Goal: Communication & Community: Answer question/provide support

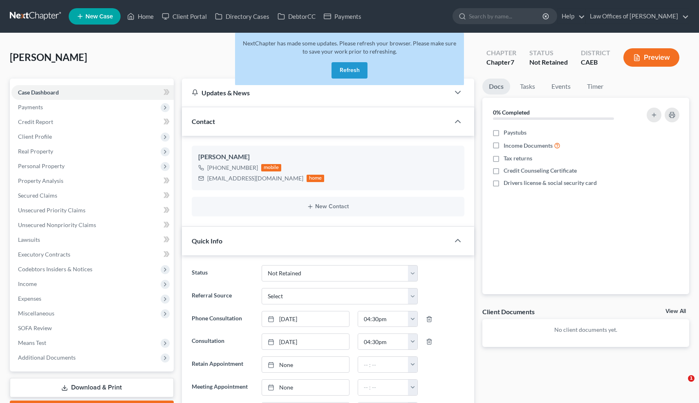
select select "10"
select select "0"
click at [345, 72] on button "Refresh" at bounding box center [350, 70] width 36 height 16
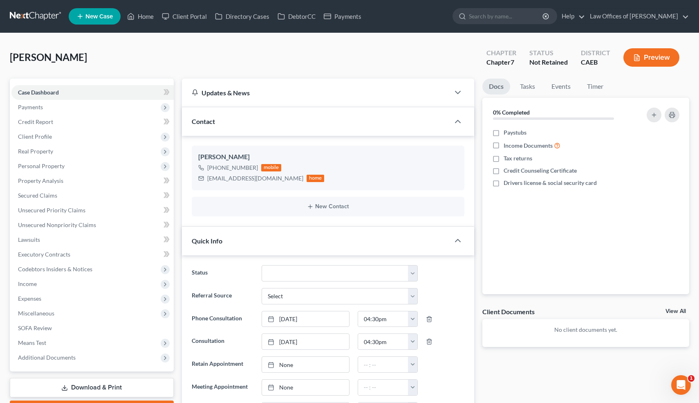
scroll to position [2830, 0]
click at [144, 16] on link "Home" at bounding box center [140, 16] width 35 height 15
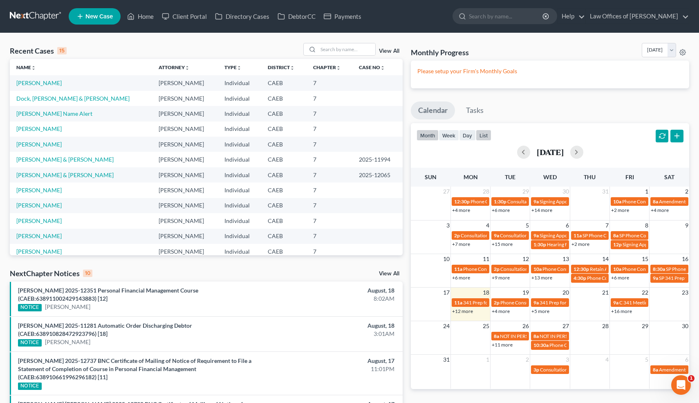
click at [485, 133] on button "list" at bounding box center [484, 135] width 16 height 11
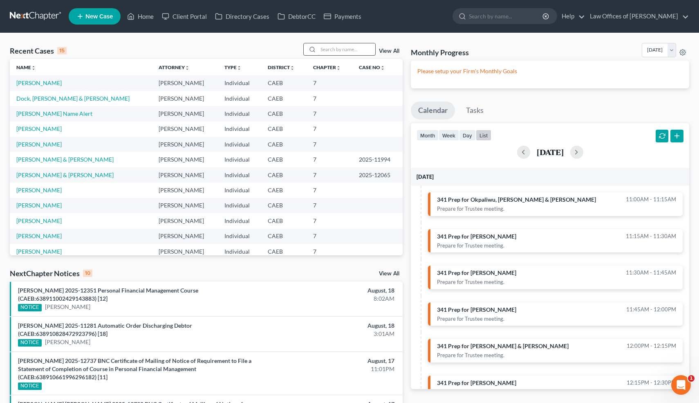
click at [327, 50] on input "search" at bounding box center [346, 49] width 57 height 12
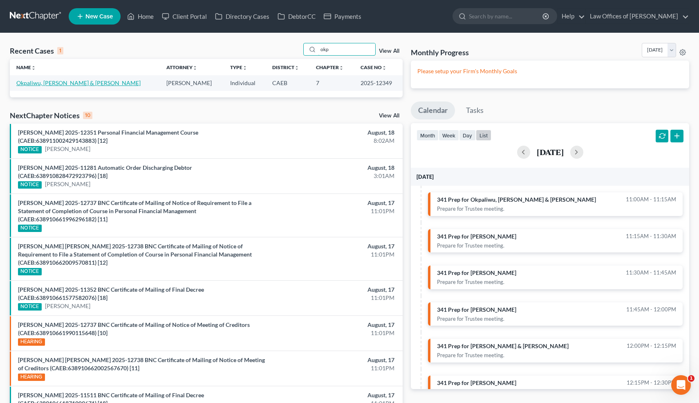
type input "okp"
click at [70, 83] on link "Okpaliwu, Arinze & Ugonma" at bounding box center [78, 82] width 124 height 7
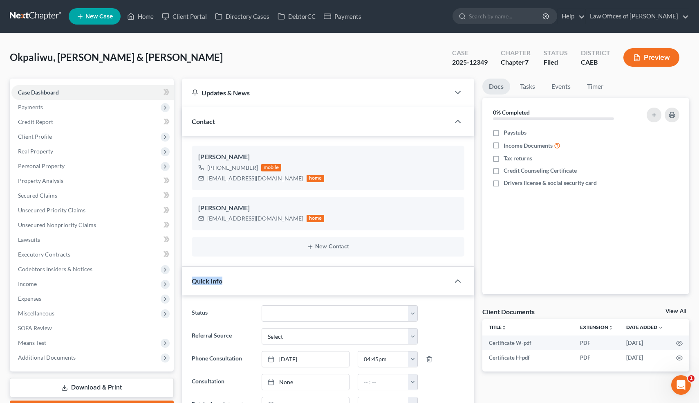
drag, startPoint x: 189, startPoint y: 277, endPoint x: 182, endPoint y: 288, distance: 12.4
click at [182, 288] on div "Quick Info" at bounding box center [316, 281] width 268 height 28
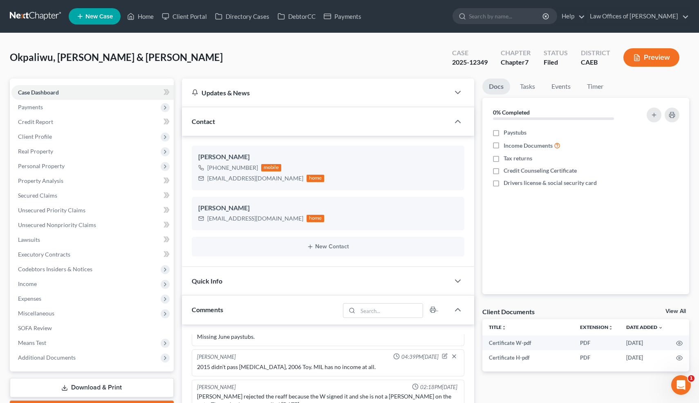
click at [472, 240] on div "Arinze Okpaliwu +1 (661) 859-4536 mobile mailarinze@yahoo.com home Ugonma Okpal…" at bounding box center [328, 201] width 293 height 131
click at [562, 88] on link "Events" at bounding box center [561, 87] width 32 height 16
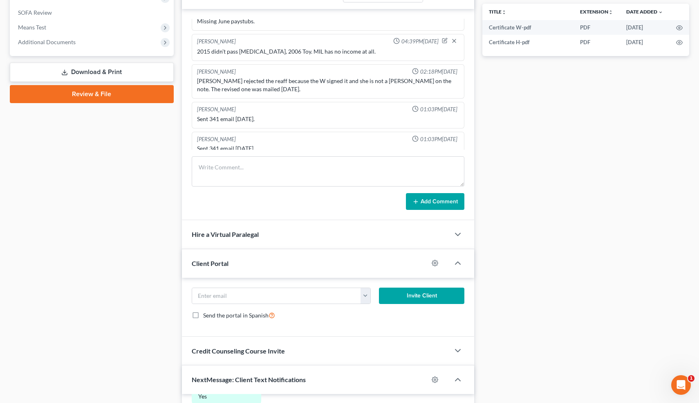
scroll to position [292, 0]
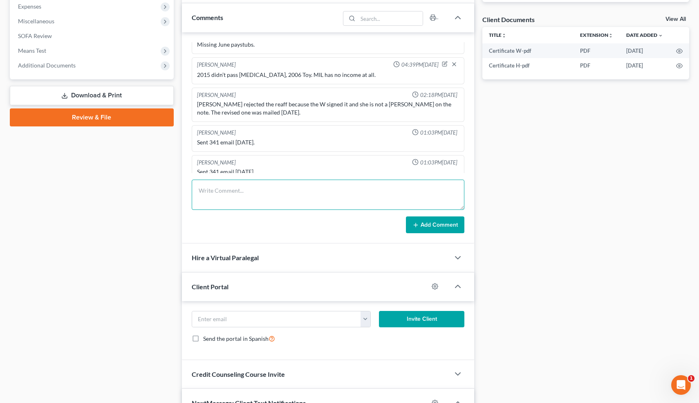
click at [207, 198] on textarea at bounding box center [328, 195] width 273 height 30
click at [358, 191] on textarea "PCw/Clt: did 341 prep. Big tax refund last year-I adv about tiurin over." at bounding box center [328, 195] width 273 height 30
type textarea "PCw/Clt: did 341 prep. Big tax refund last year-I adv about turn over."
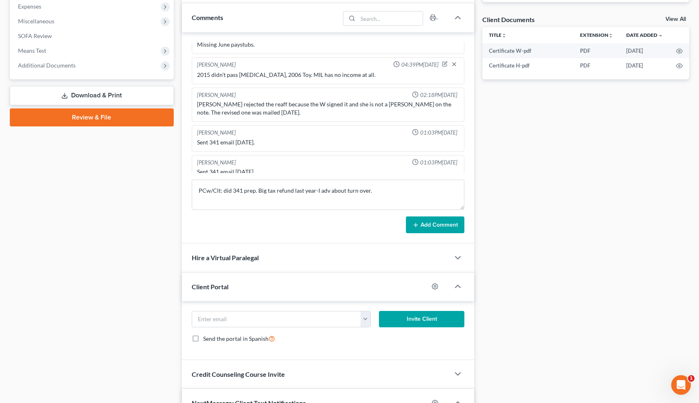
click at [426, 224] on button "Add Comment" at bounding box center [435, 224] width 58 height 17
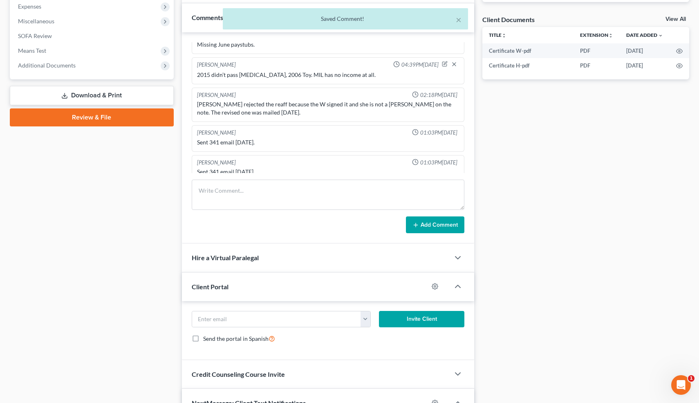
scroll to position [596, 0]
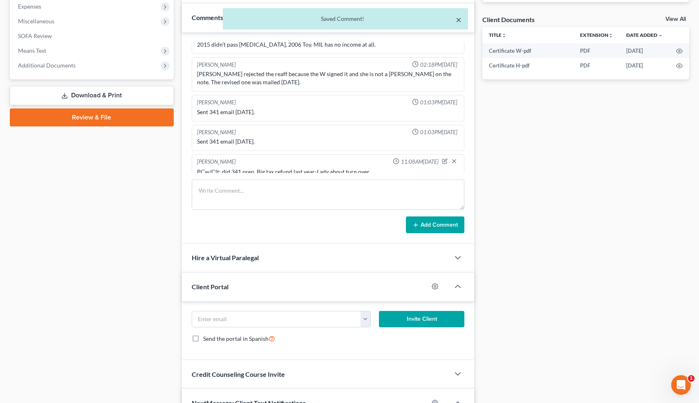
click at [459, 19] on button "×" at bounding box center [459, 20] width 6 height 10
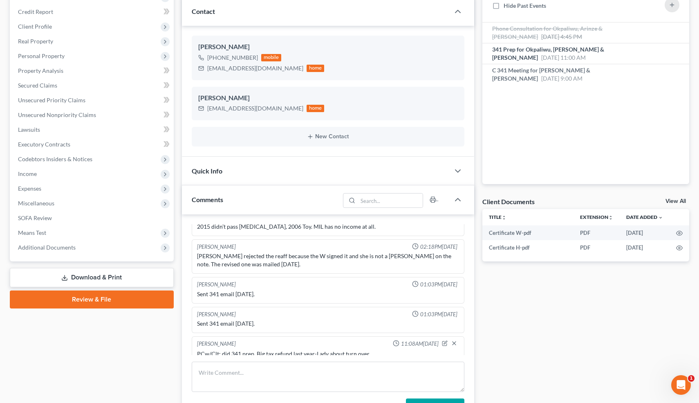
scroll to position [0, 0]
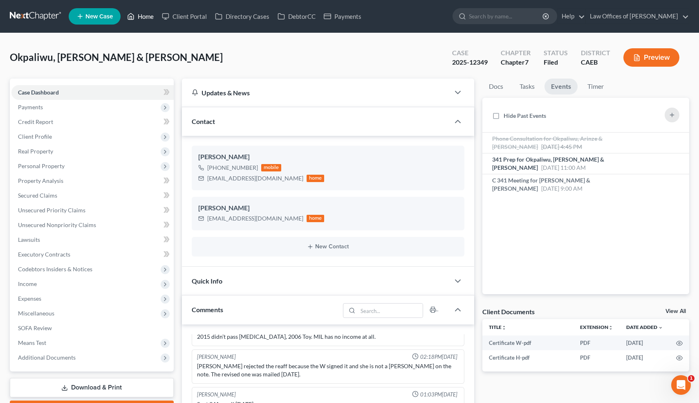
click at [144, 17] on link "Home" at bounding box center [140, 16] width 35 height 15
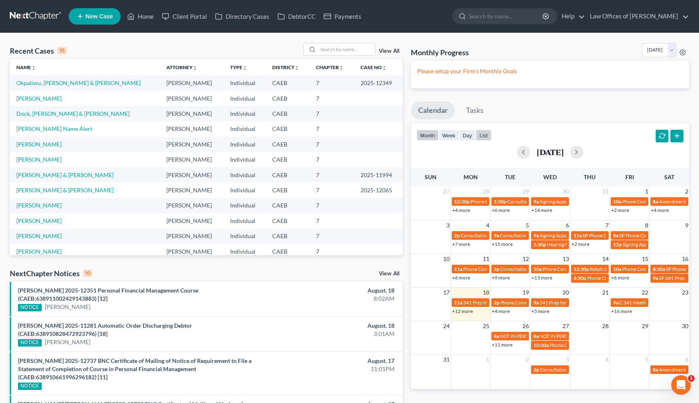
click at [483, 137] on button "list" at bounding box center [484, 135] width 16 height 11
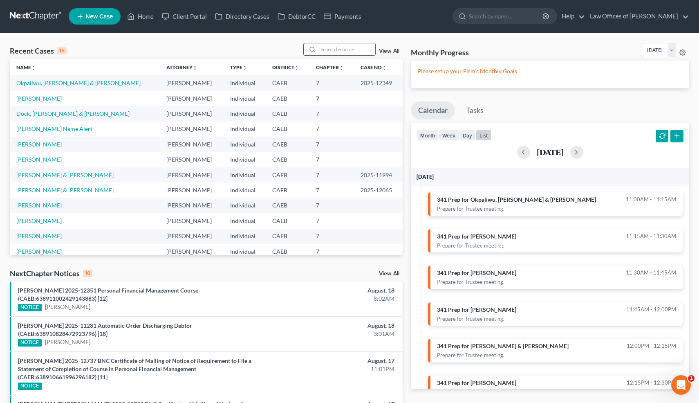
click at [342, 51] on input "search" at bounding box center [346, 49] width 57 height 12
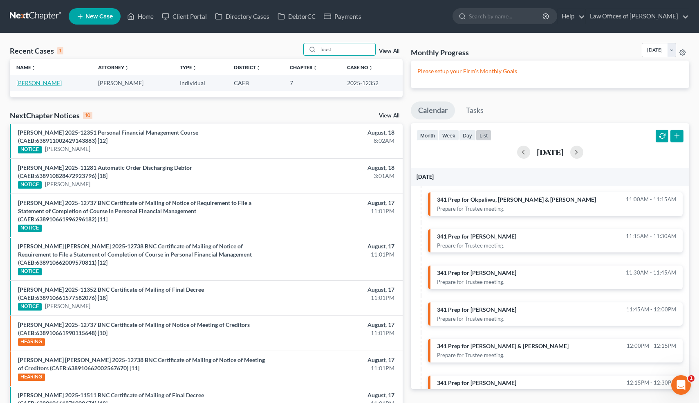
type input "loust"
click at [56, 84] on link "Loustalot, Kimberly" at bounding box center [38, 82] width 45 height 7
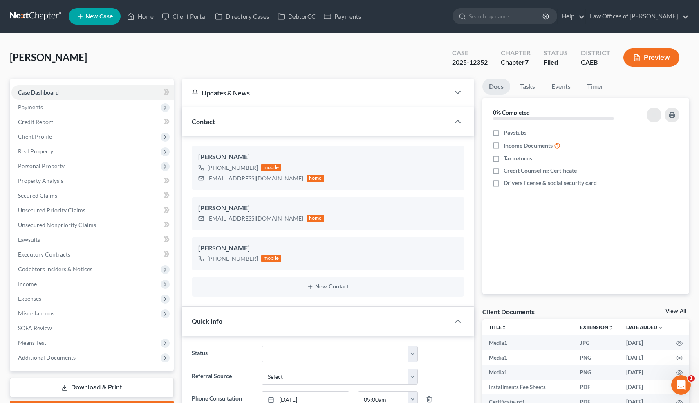
scroll to position [5694, 0]
click at [455, 264] on icon "button" at bounding box center [455, 264] width 7 height 7
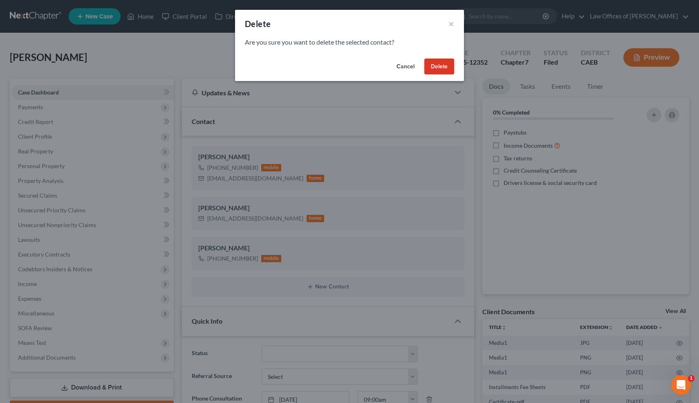
click at [443, 68] on button "Delete" at bounding box center [440, 66] width 30 height 16
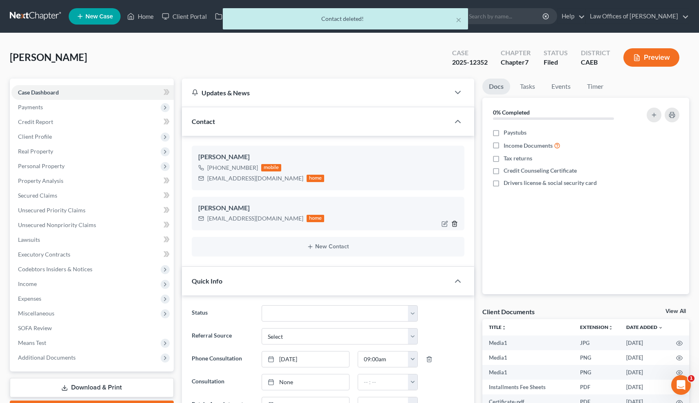
click at [457, 223] on icon "button" at bounding box center [455, 223] width 7 height 7
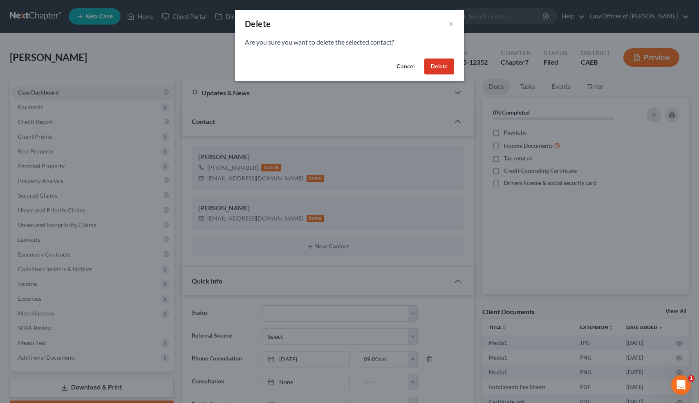
click at [440, 68] on button "Delete" at bounding box center [440, 66] width 30 height 16
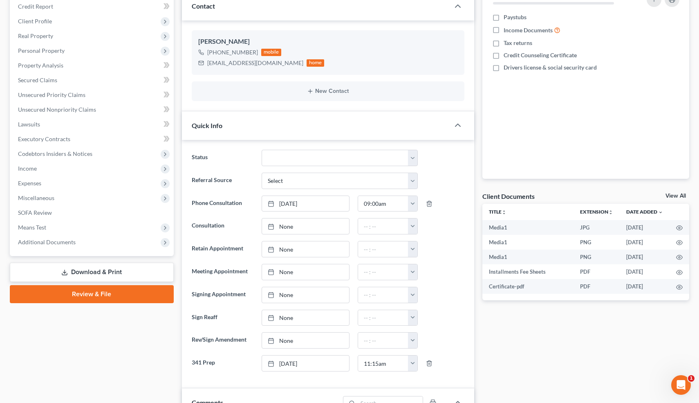
scroll to position [0, 0]
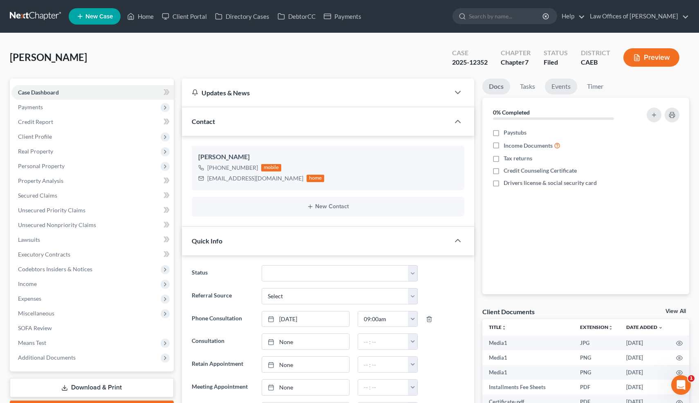
click at [561, 91] on link "Events" at bounding box center [561, 87] width 32 height 16
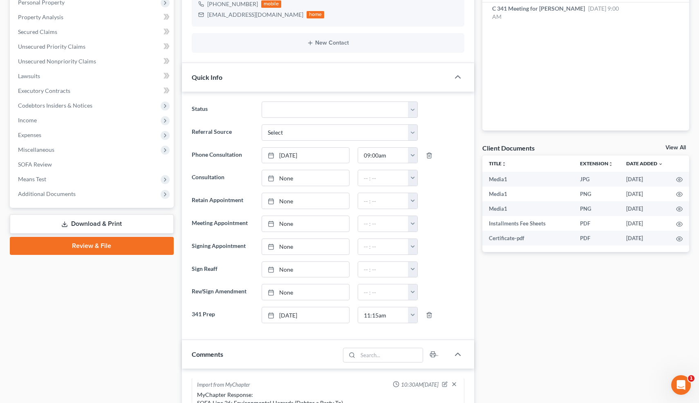
scroll to position [184, 0]
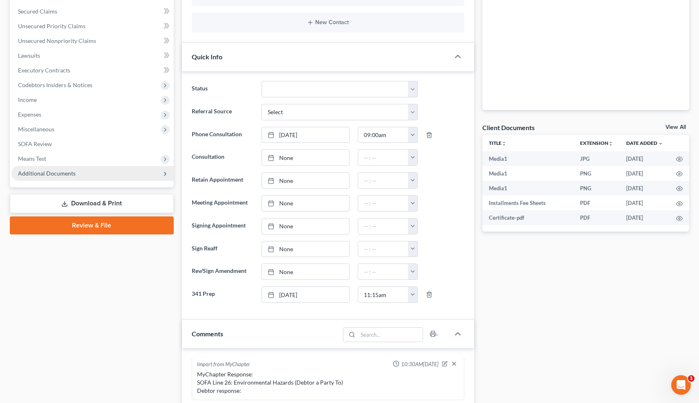
click at [55, 172] on span "Additional Documents" at bounding box center [47, 173] width 58 height 7
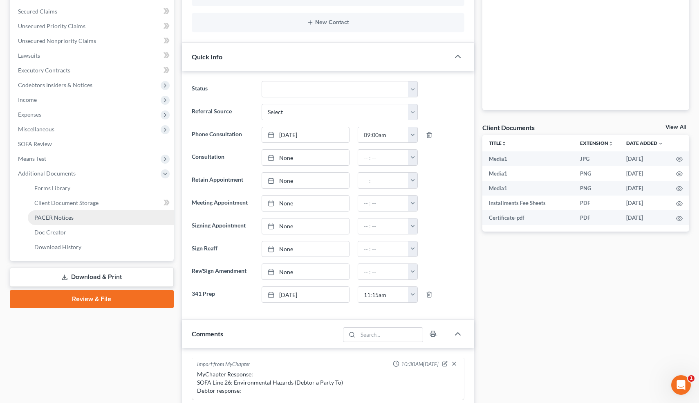
click at [58, 214] on span "PACER Notices" at bounding box center [53, 217] width 39 height 7
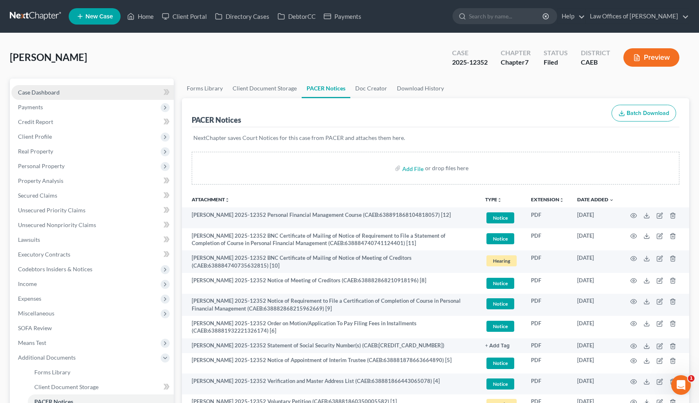
click at [57, 96] on link "Case Dashboard" at bounding box center [92, 92] width 162 height 15
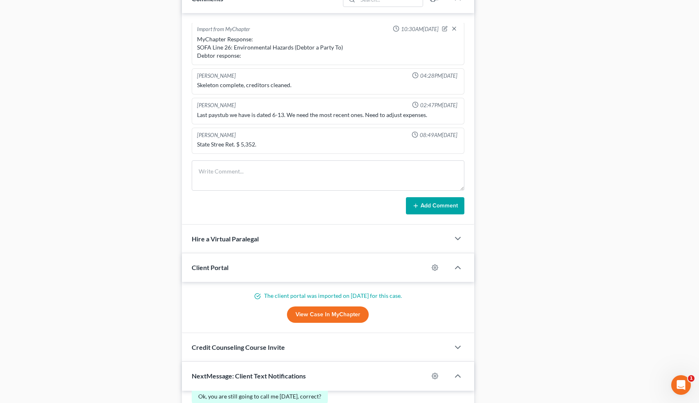
scroll to position [524, 0]
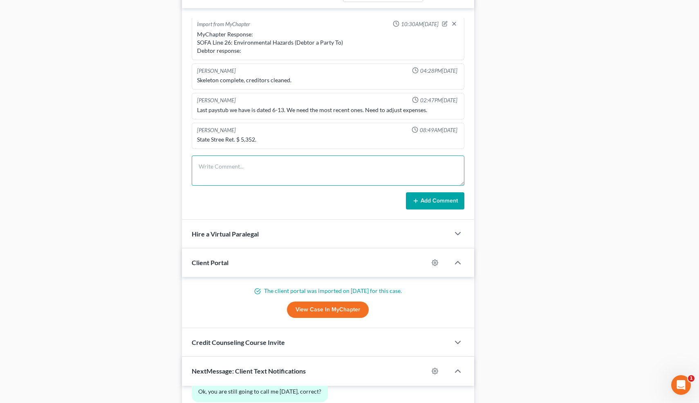
click at [223, 167] on textarea at bounding box center [328, 170] width 273 height 30
type textarea "PC re: 341 prep."
click at [428, 201] on button "Add Comment" at bounding box center [435, 200] width 58 height 17
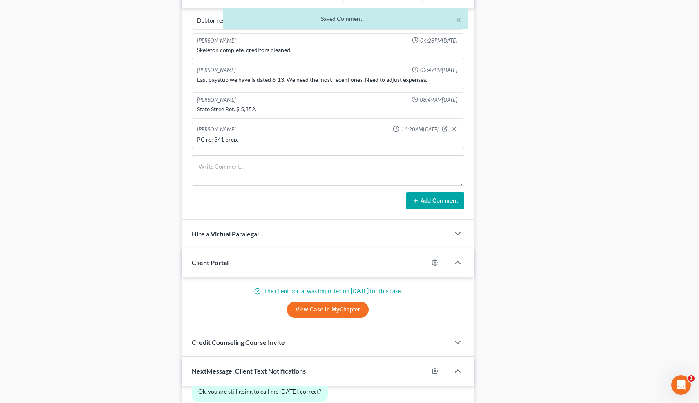
scroll to position [0, 0]
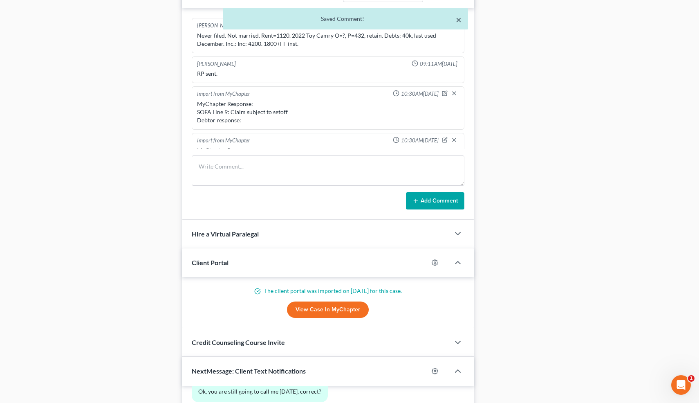
click at [459, 18] on button "×" at bounding box center [459, 20] width 6 height 10
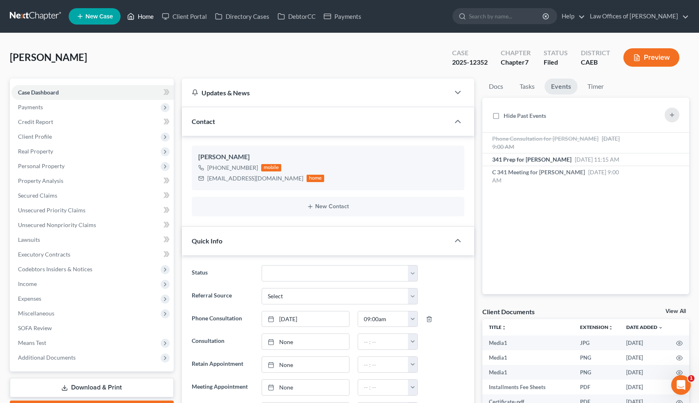
click at [144, 14] on link "Home" at bounding box center [140, 16] width 35 height 15
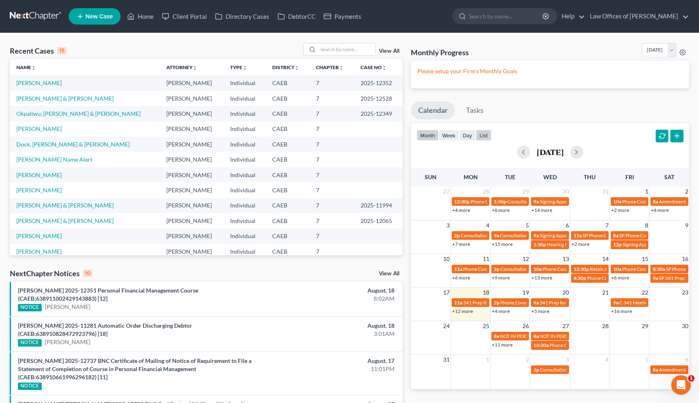
click at [486, 135] on button "list" at bounding box center [484, 135] width 16 height 11
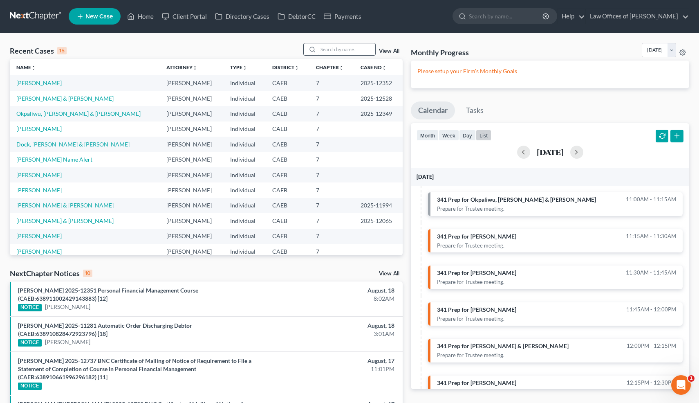
click at [364, 49] on input "search" at bounding box center [346, 49] width 57 height 12
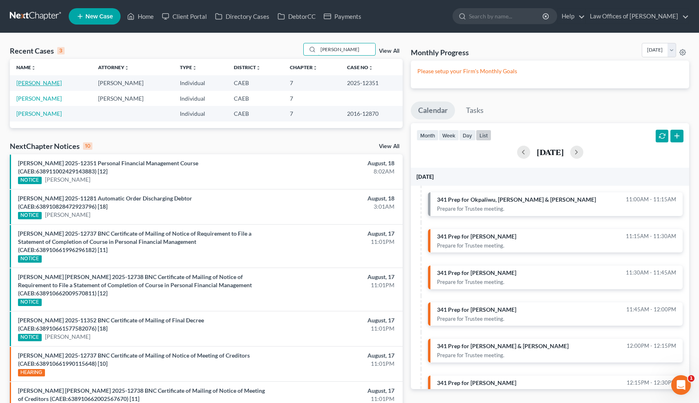
type input "leis"
click at [55, 83] on link "Leisenfelder, Sean" at bounding box center [38, 82] width 45 height 7
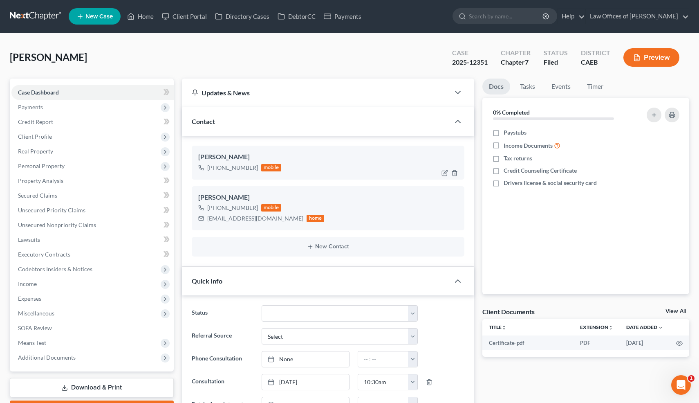
scroll to position [1410, 0]
click at [454, 171] on polyline "button" at bounding box center [454, 171] width 5 height 0
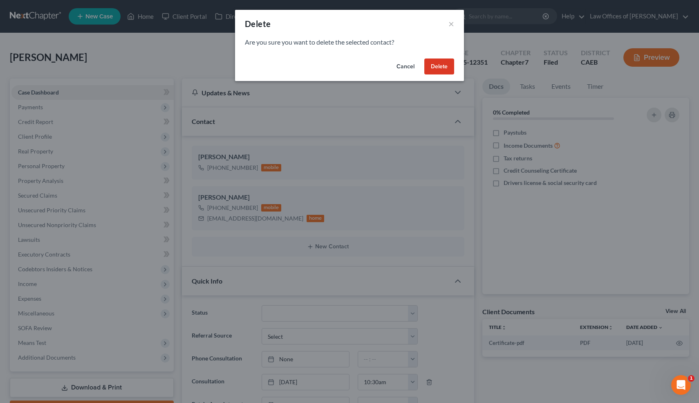
click at [442, 66] on button "Delete" at bounding box center [440, 66] width 30 height 16
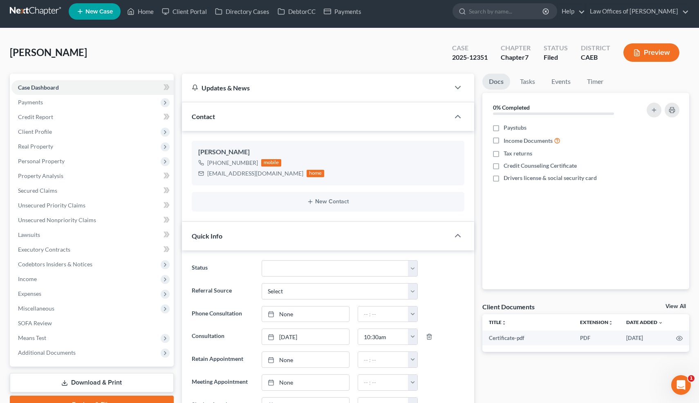
scroll to position [0, 0]
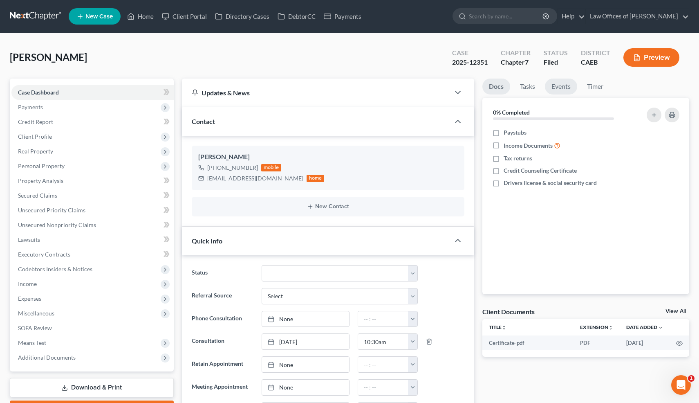
click at [564, 85] on link "Events" at bounding box center [561, 87] width 32 height 16
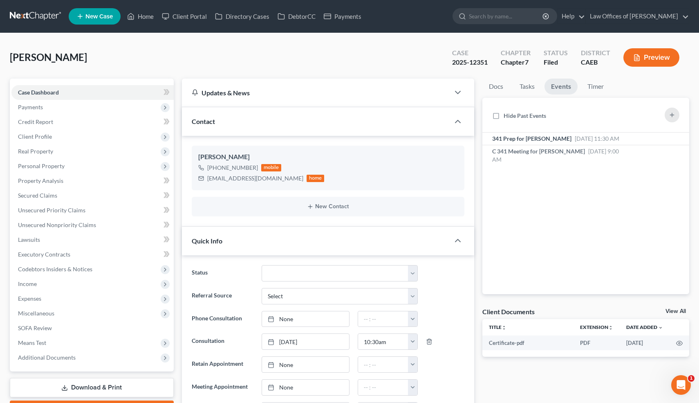
scroll to position [721, 0]
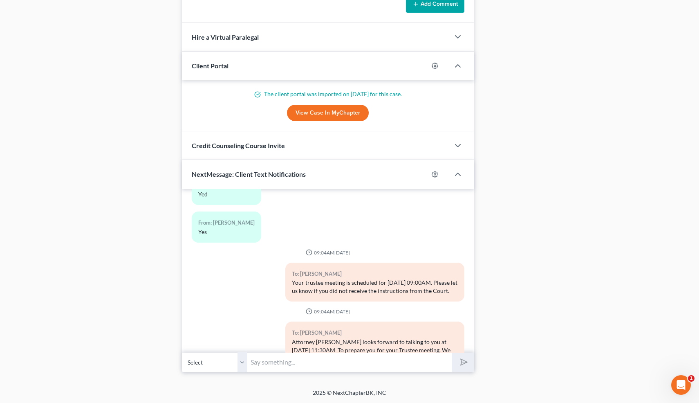
click at [299, 362] on input "text" at bounding box center [349, 362] width 205 height 20
paste input "9968427742"
type input "Meeting ID: 9968427742"
click at [452, 353] on button "submit" at bounding box center [463, 362] width 22 height 19
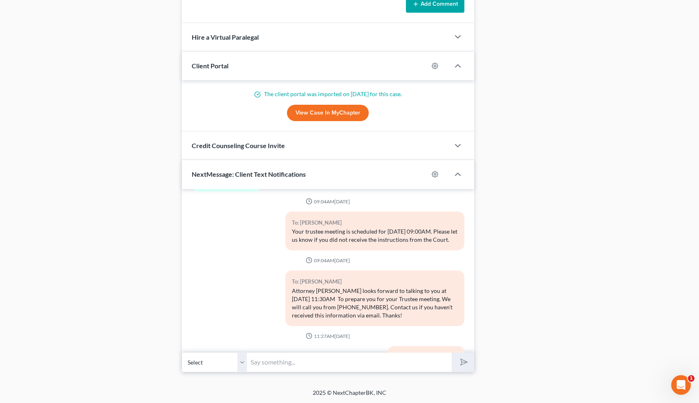
click at [263, 361] on input "text" at bounding box center [349, 362] width 205 height 20
paste input "6976282337"
type input "Passcode: 6976282337"
click at [452, 353] on button "submit" at bounding box center [463, 362] width 22 height 19
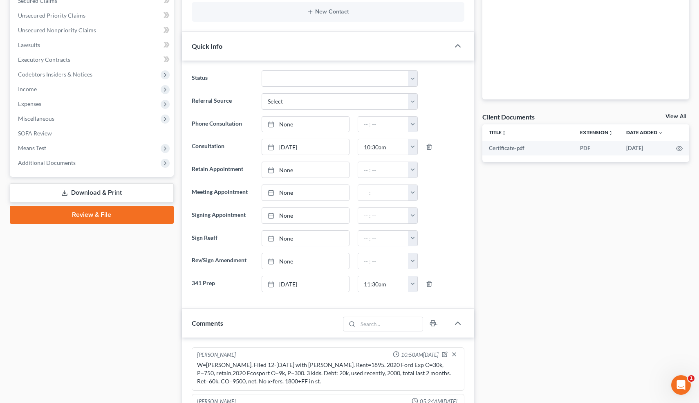
scroll to position [196, 0]
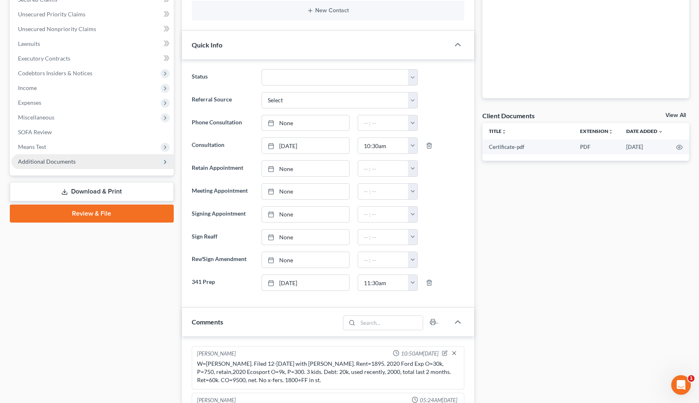
click at [54, 161] on span "Additional Documents" at bounding box center [47, 161] width 58 height 7
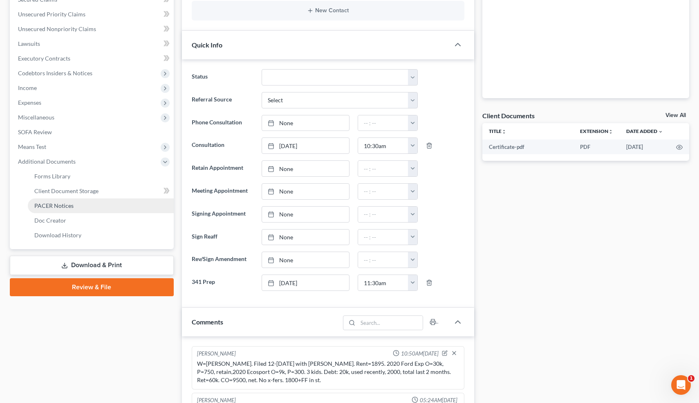
click at [57, 205] on span "PACER Notices" at bounding box center [53, 205] width 39 height 7
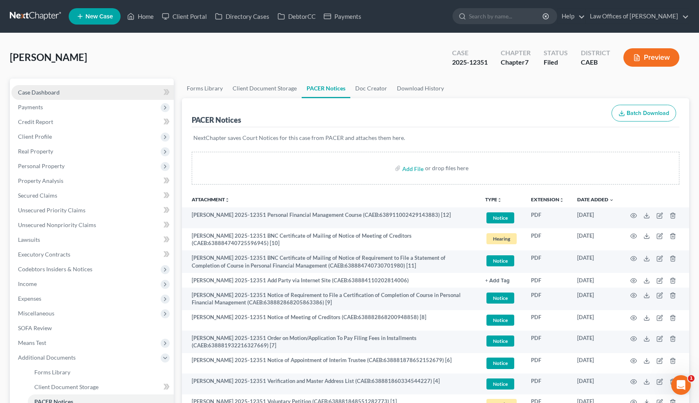
click at [31, 91] on span "Case Dashboard" at bounding box center [39, 92] width 42 height 7
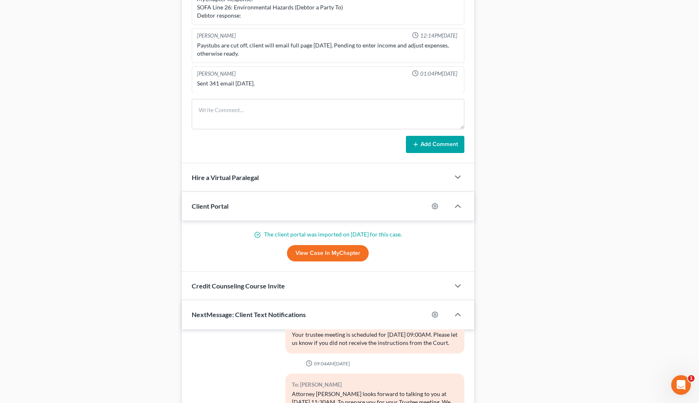
scroll to position [580, 0]
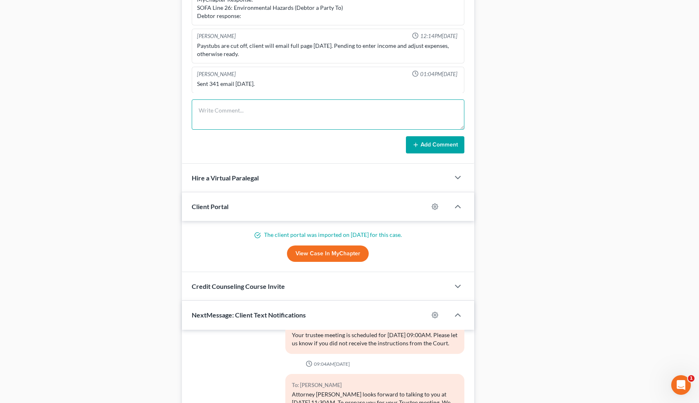
click at [237, 113] on textarea at bounding box center [328, 114] width 273 height 30
type textarea "PC re: 341 prep."
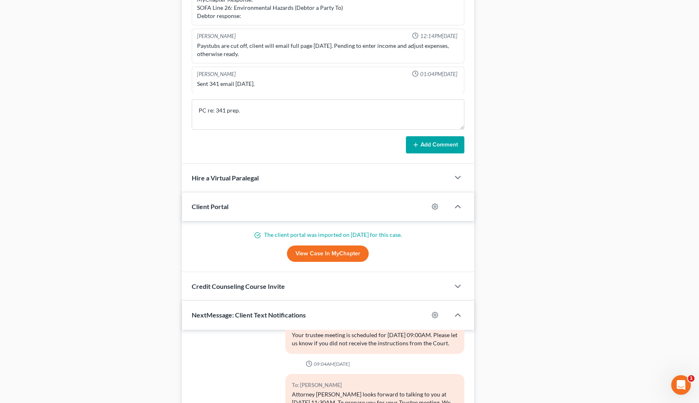
click at [444, 143] on button "Add Comment" at bounding box center [435, 144] width 58 height 17
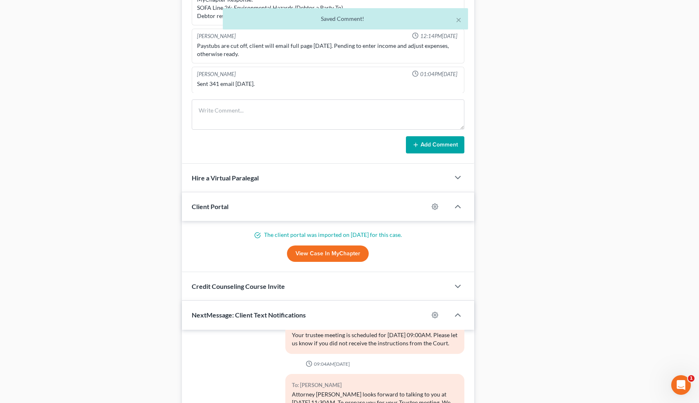
scroll to position [409, 0]
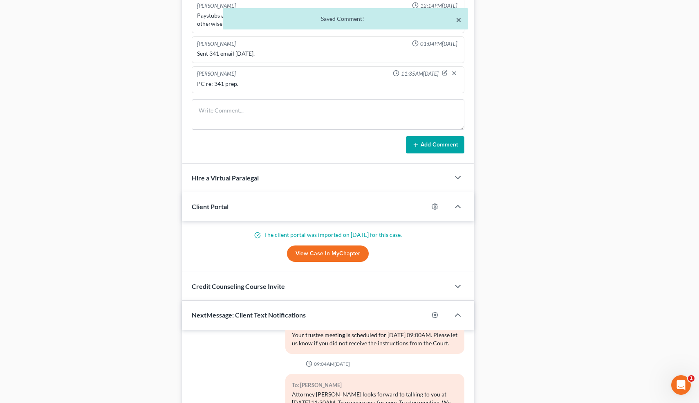
click at [460, 20] on button "×" at bounding box center [459, 20] width 6 height 10
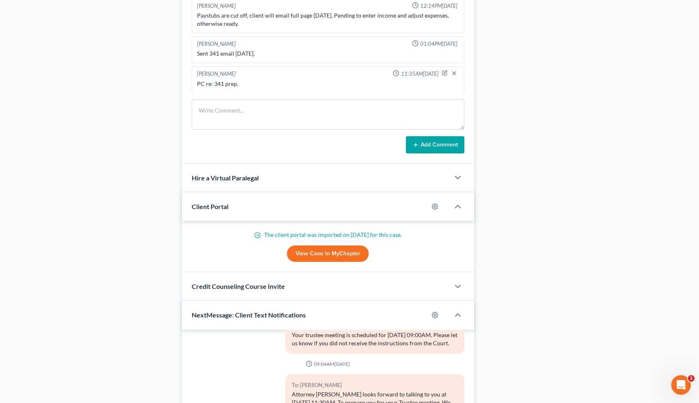
scroll to position [0, 0]
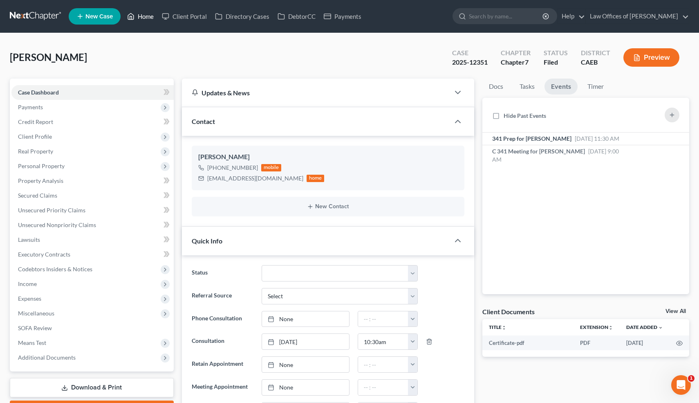
click at [146, 18] on link "Home" at bounding box center [140, 16] width 35 height 15
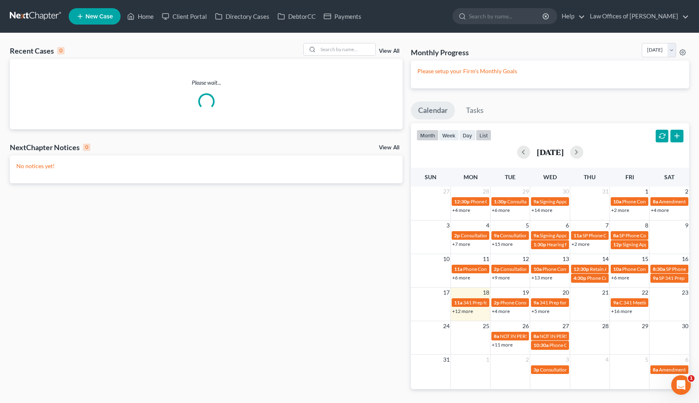
click at [486, 134] on button "list" at bounding box center [484, 135] width 16 height 11
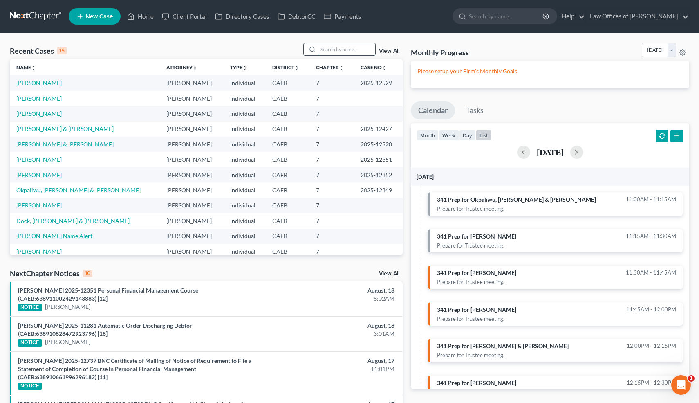
click at [324, 46] on input "search" at bounding box center [346, 49] width 57 height 12
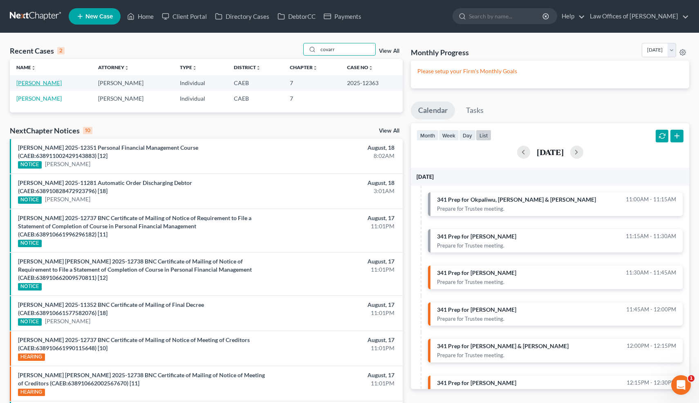
type input "covarr"
click at [47, 83] on link "Covarrubias, Cristina" at bounding box center [38, 82] width 45 height 7
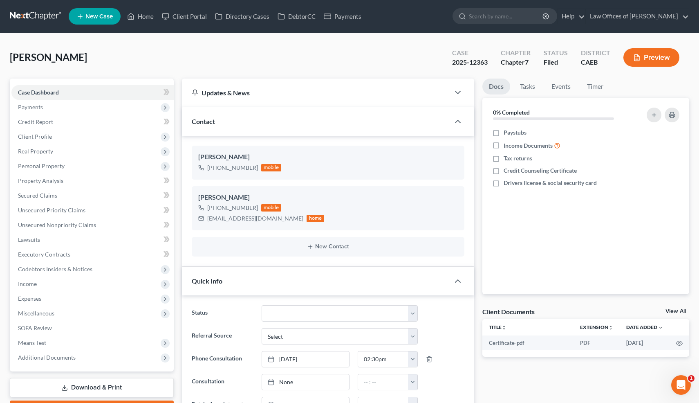
scroll to position [1519, 0]
click at [455, 173] on icon "button" at bounding box center [455, 173] width 7 height 7
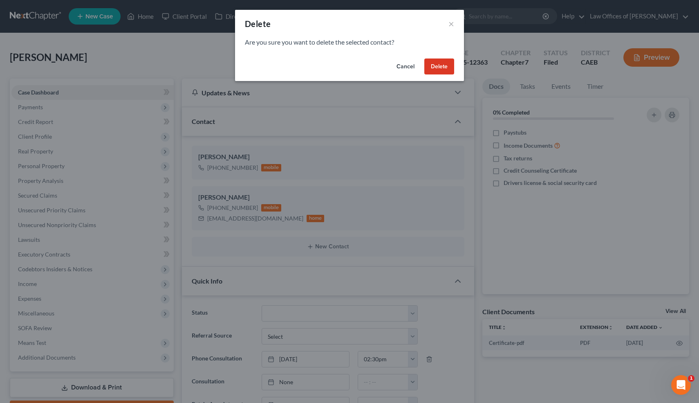
click at [448, 65] on button "Delete" at bounding box center [440, 66] width 30 height 16
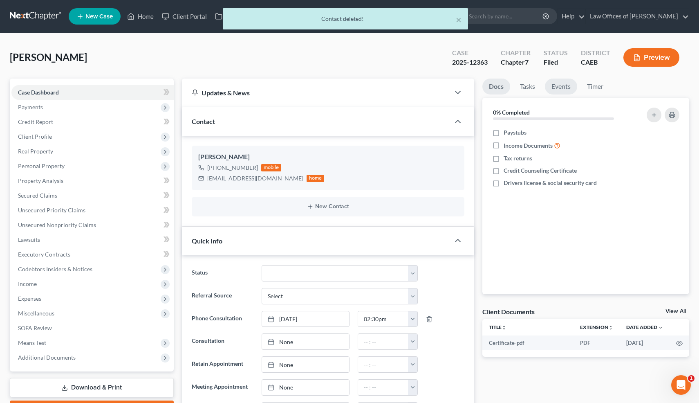
click at [574, 91] on link "Events" at bounding box center [561, 87] width 32 height 16
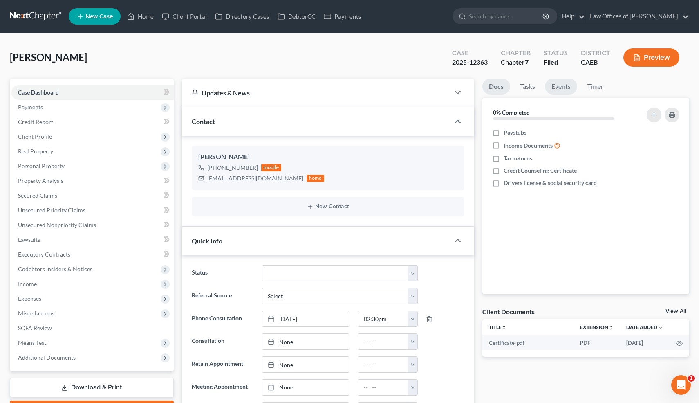
click at [563, 87] on link "Events" at bounding box center [561, 87] width 32 height 16
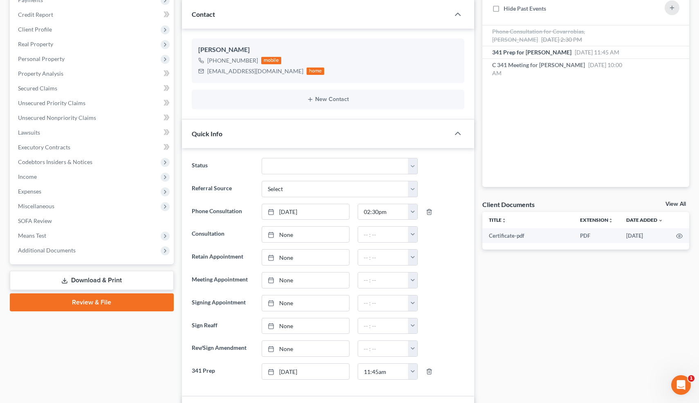
scroll to position [127, 0]
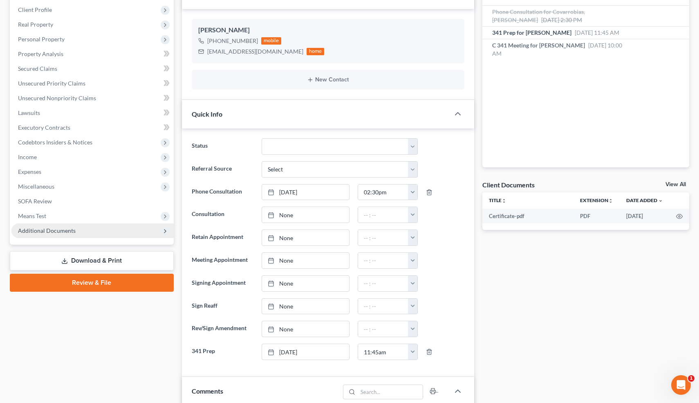
click at [59, 228] on span "Additional Documents" at bounding box center [47, 230] width 58 height 7
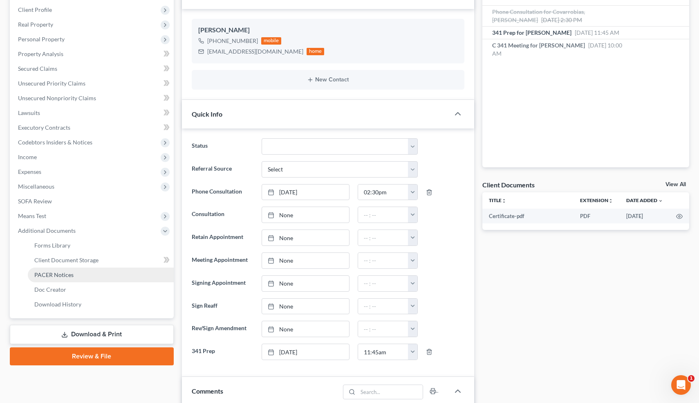
click at [55, 273] on span "PACER Notices" at bounding box center [53, 274] width 39 height 7
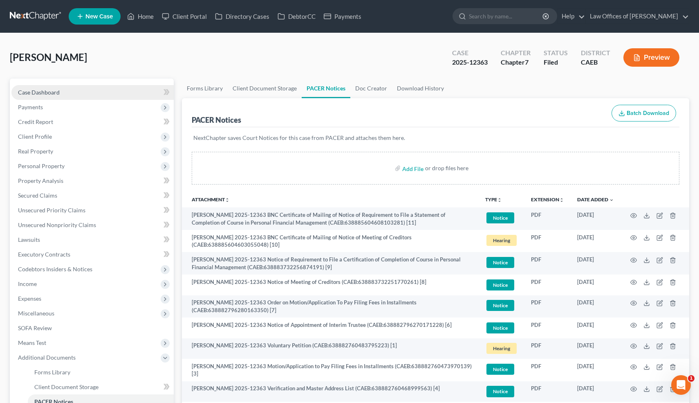
click at [56, 93] on span "Case Dashboard" at bounding box center [39, 92] width 42 height 7
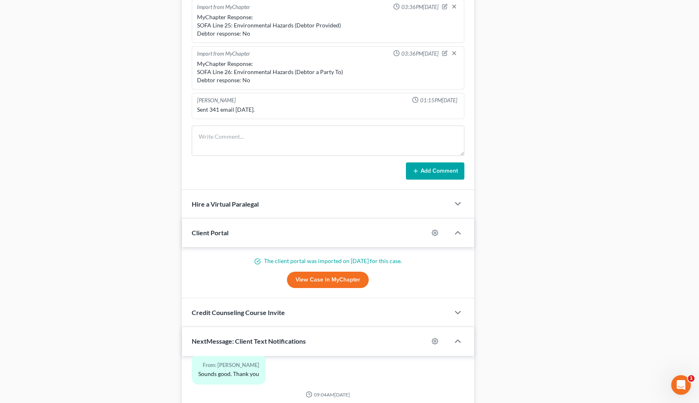
scroll to position [555, 0]
click at [255, 138] on textarea at bounding box center [328, 140] width 273 height 30
type textarea "PC re: 341 prep."
click at [442, 169] on button "Add Comment" at bounding box center [435, 170] width 58 height 17
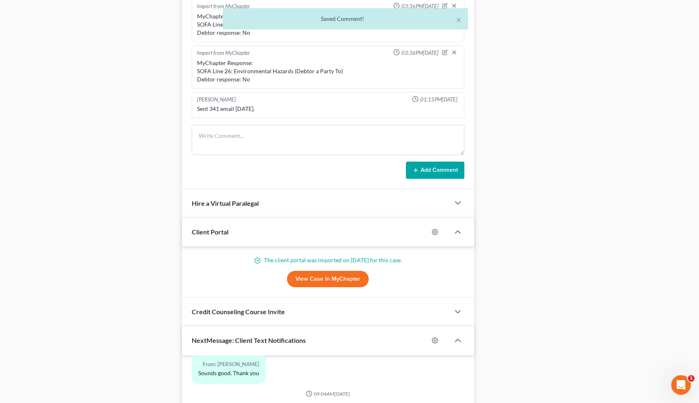
scroll to position [274, 0]
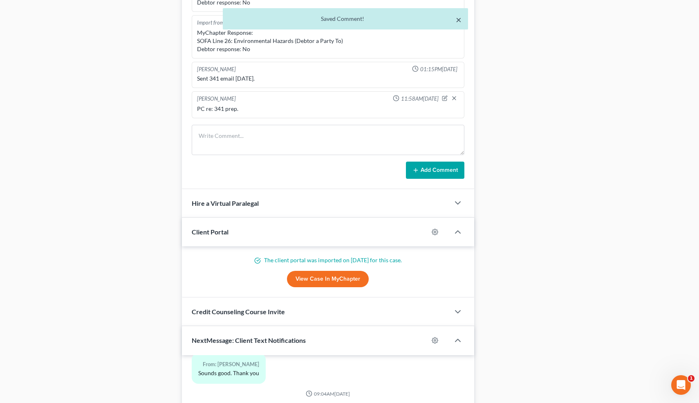
click at [457, 21] on button "×" at bounding box center [459, 20] width 6 height 10
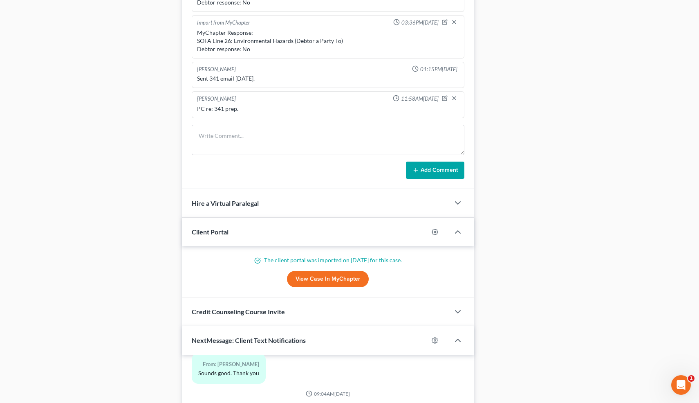
scroll to position [0, 0]
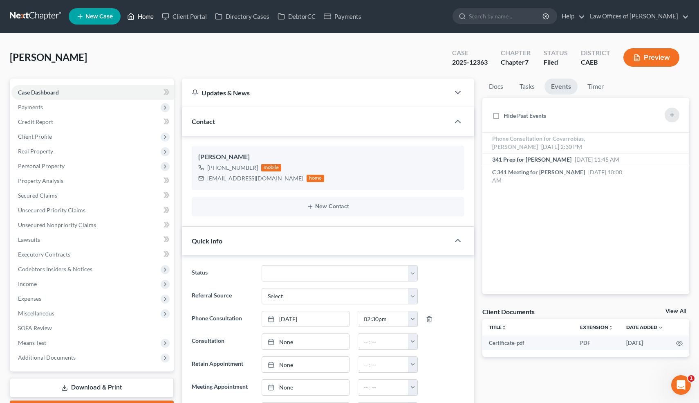
click at [150, 20] on link "Home" at bounding box center [140, 16] width 35 height 15
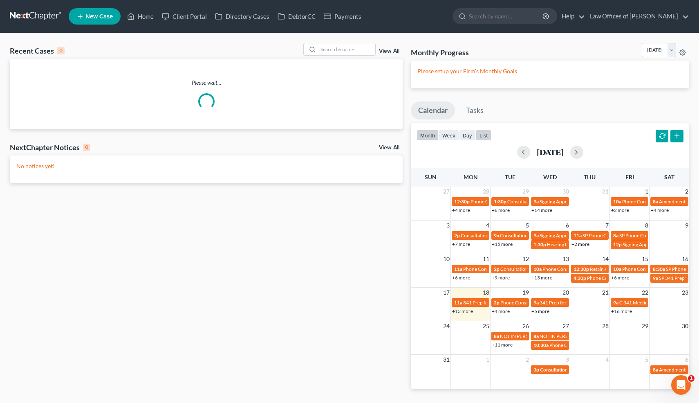
click at [486, 136] on button "list" at bounding box center [484, 135] width 16 height 11
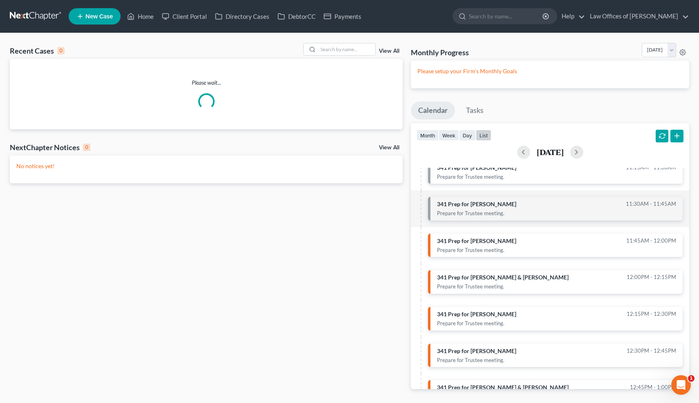
scroll to position [71, 0]
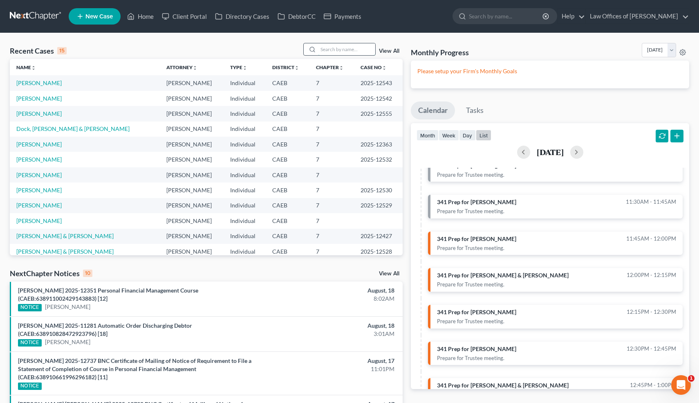
click at [346, 47] on input "search" at bounding box center [346, 49] width 57 height 12
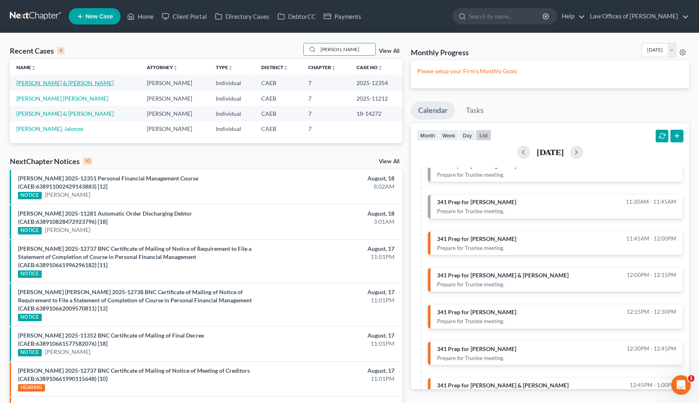
type input "barnes"
click at [70, 82] on link "Barnes, Joey & Joycelyn" at bounding box center [64, 82] width 97 height 7
select select "1"
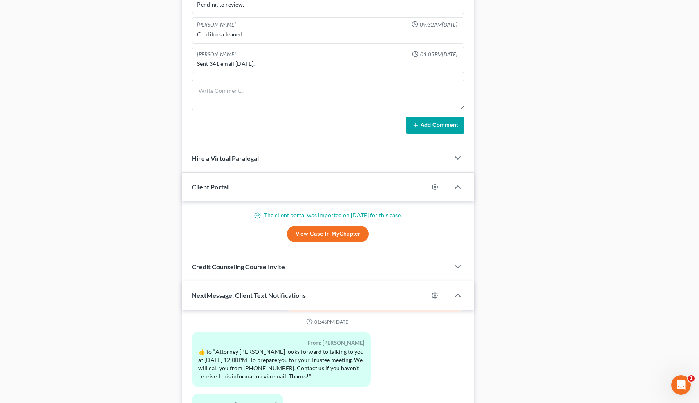
scroll to position [721, 0]
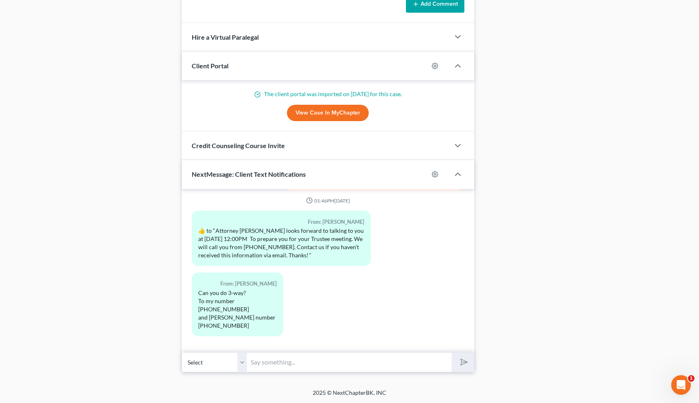
click at [242, 361] on select "Select +1 (661) 472-8502 - Joey Barnes" at bounding box center [214, 362] width 65 height 20
click at [274, 361] on input "text" at bounding box center [349, 362] width 205 height 20
type input "I can't do 3 way from this phone, but it's not a big deal. I can go through it …"
click at [452, 353] on button "submit" at bounding box center [463, 362] width 22 height 19
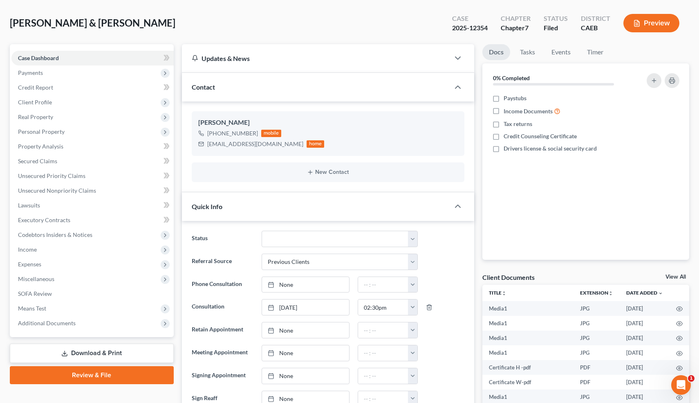
scroll to position [33, 0]
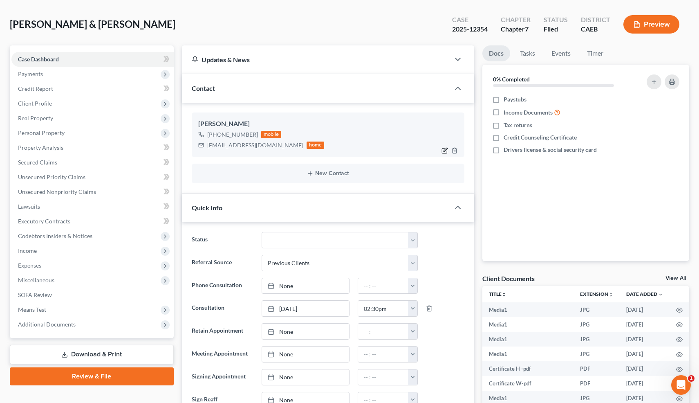
click at [445, 148] on icon "button" at bounding box center [446, 150] width 4 height 4
select select "0"
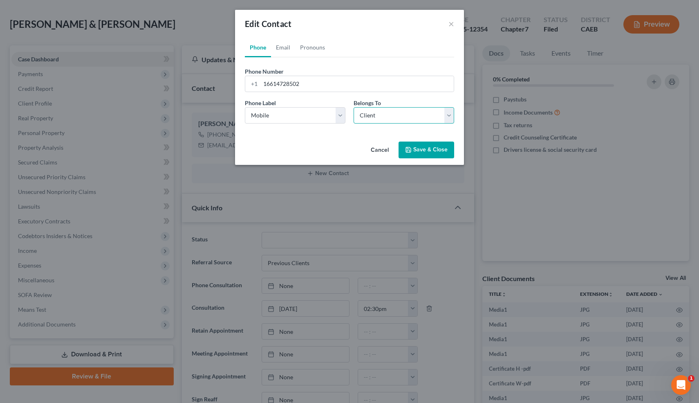
click at [389, 113] on select "Select Client Spouse Other" at bounding box center [404, 115] width 101 height 16
select select "1"
click at [418, 147] on button "Save & Close" at bounding box center [427, 150] width 56 height 17
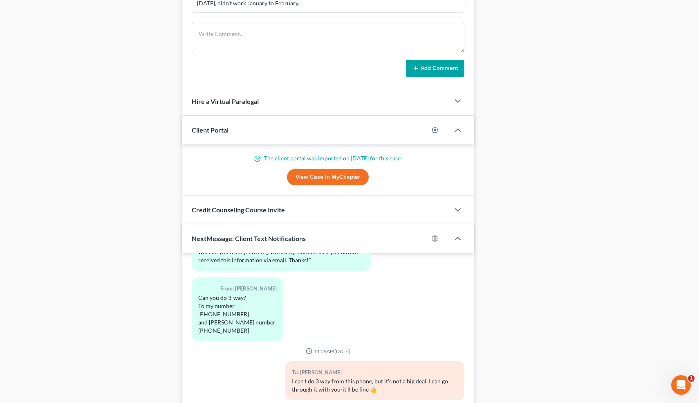
scroll to position [721, 0]
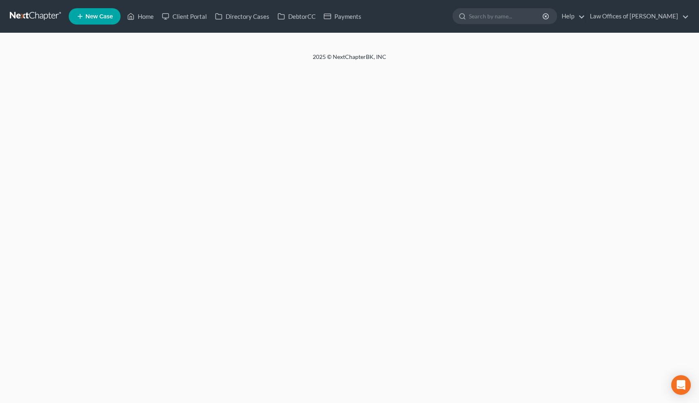
select select "1"
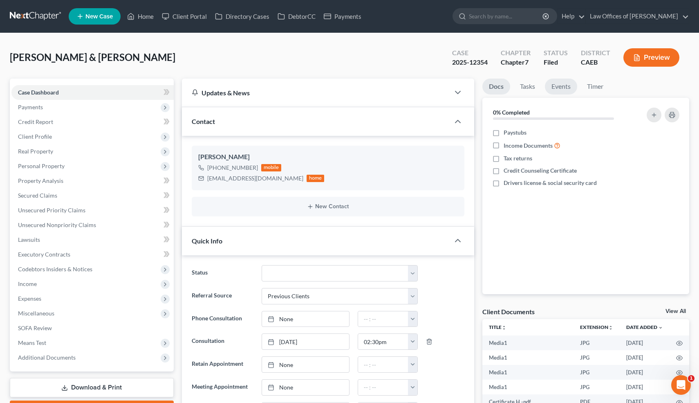
click at [560, 84] on link "Events" at bounding box center [561, 87] width 32 height 16
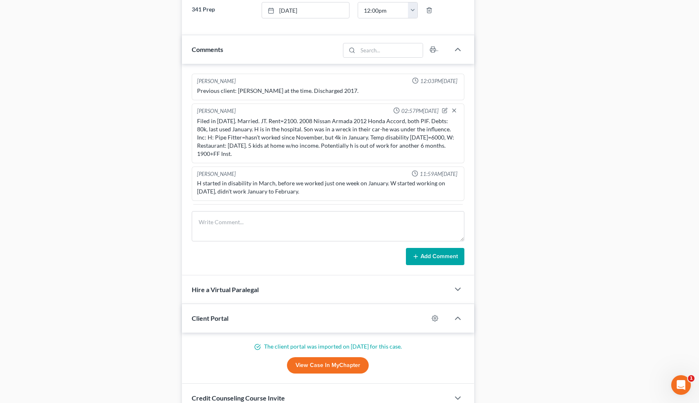
scroll to position [481, 0]
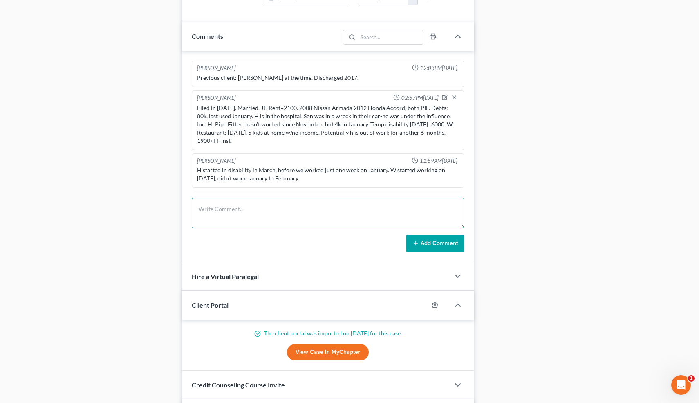
click at [225, 213] on textarea at bounding box center [328, 213] width 273 height 30
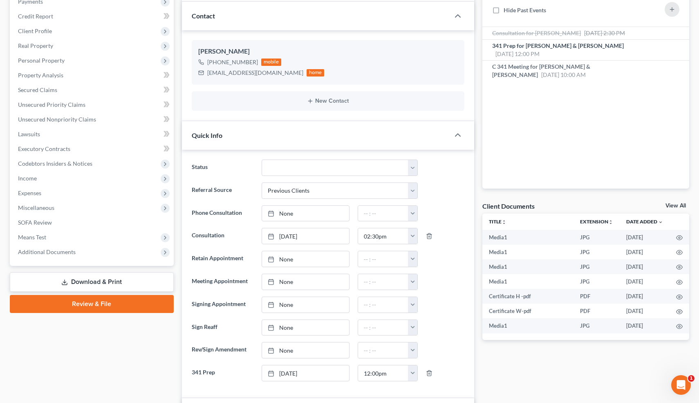
scroll to position [112, 0]
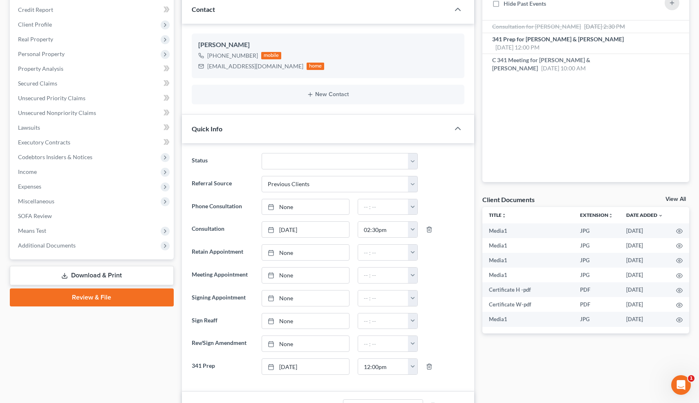
type textarea "Will dom341 in office."
click at [64, 242] on span "Additional Documents" at bounding box center [47, 245] width 58 height 7
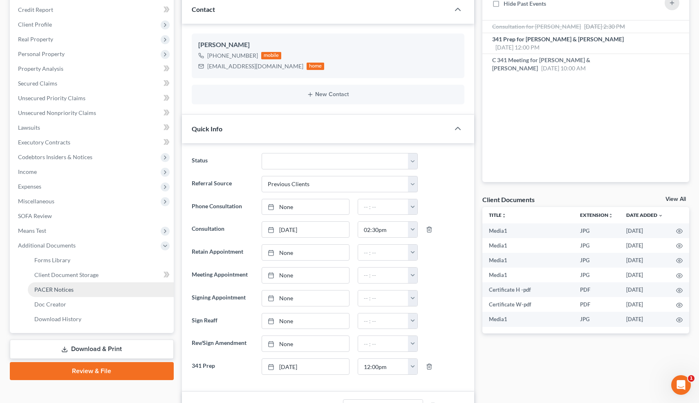
click at [61, 286] on span "PACER Notices" at bounding box center [53, 289] width 39 height 7
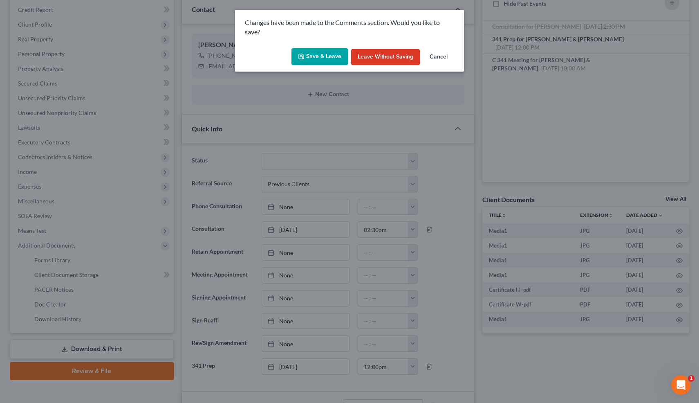
click at [333, 56] on button "Save & Leave" at bounding box center [320, 56] width 56 height 17
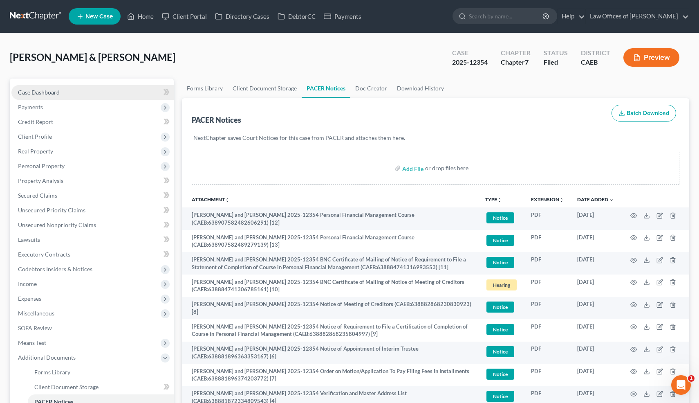
click at [56, 87] on link "Case Dashboard" at bounding box center [92, 92] width 162 height 15
select select "1"
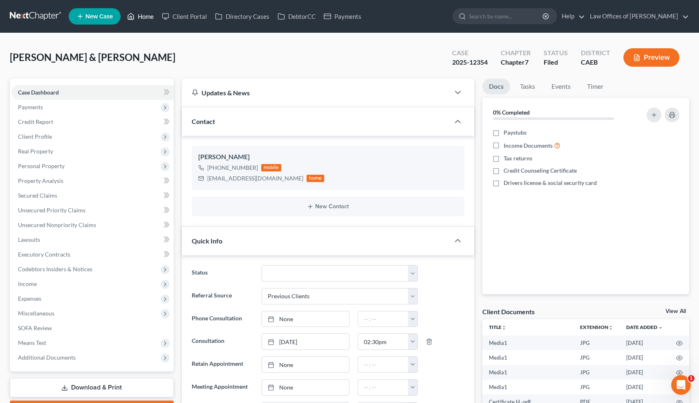
click at [150, 15] on link "Home" at bounding box center [140, 16] width 35 height 15
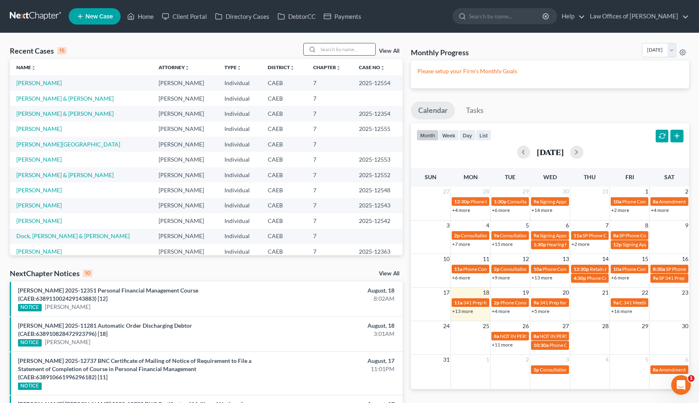
click at [356, 48] on input "search" at bounding box center [346, 49] width 57 height 12
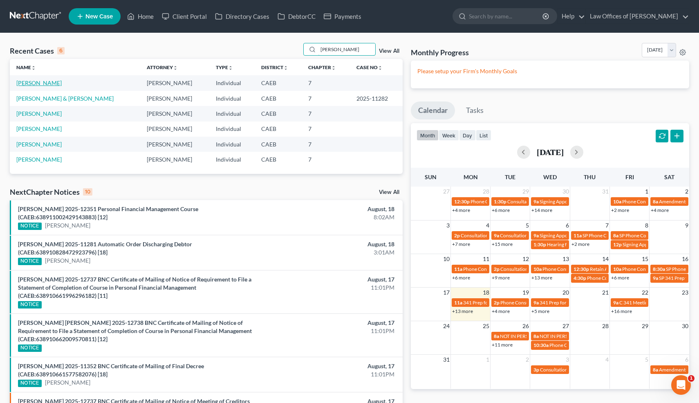
type input "vick"
click at [45, 81] on link "Brown, Vickey" at bounding box center [38, 82] width 45 height 7
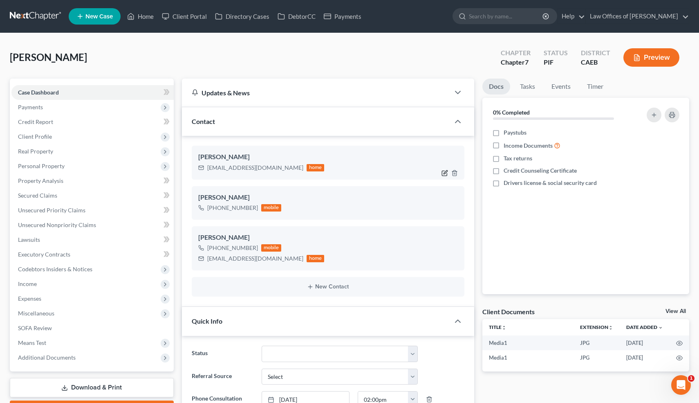
scroll to position [2996, 0]
click at [457, 174] on icon "button" at bounding box center [455, 172] width 4 height 5
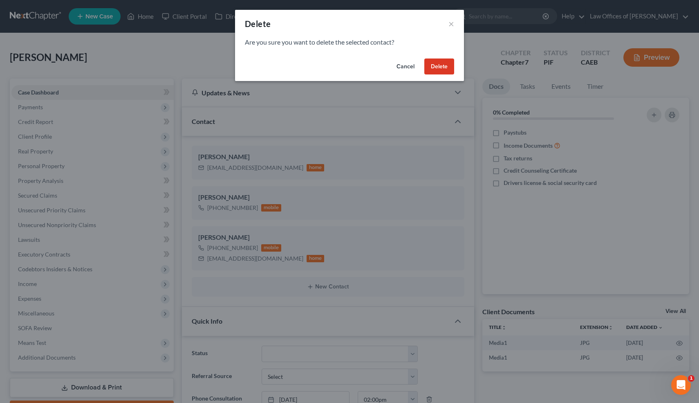
click at [444, 65] on button "Delete" at bounding box center [440, 66] width 30 height 16
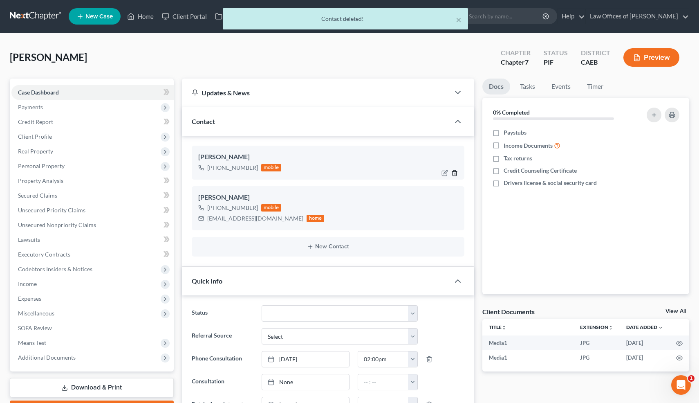
click at [456, 173] on line "button" at bounding box center [456, 174] width 0 height 2
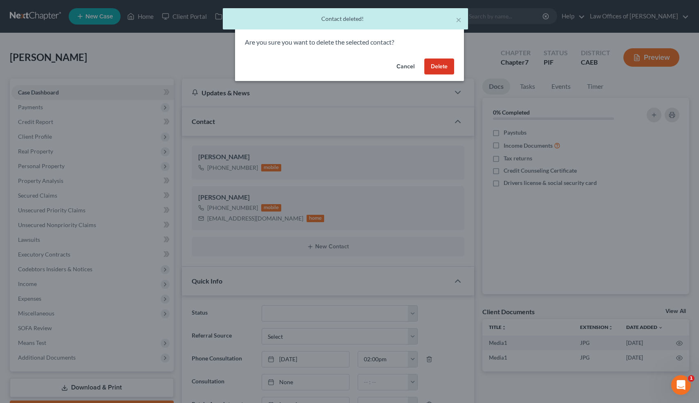
click at [445, 67] on button "Delete" at bounding box center [440, 66] width 30 height 16
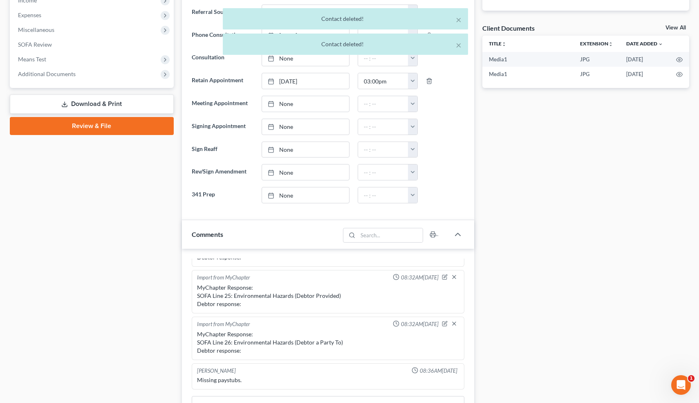
scroll to position [721, 0]
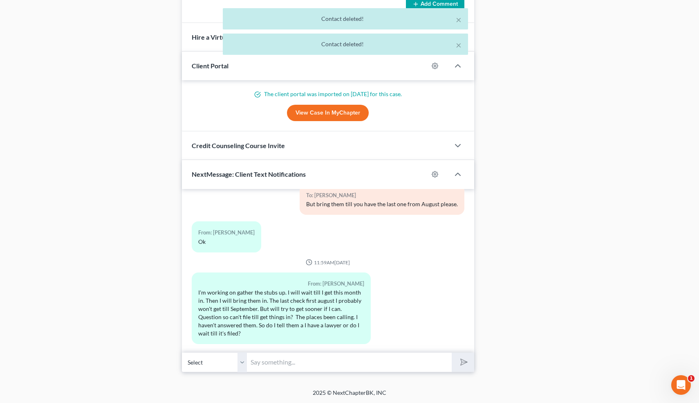
click at [264, 356] on input "text" at bounding box center [349, 362] width 205 height 20
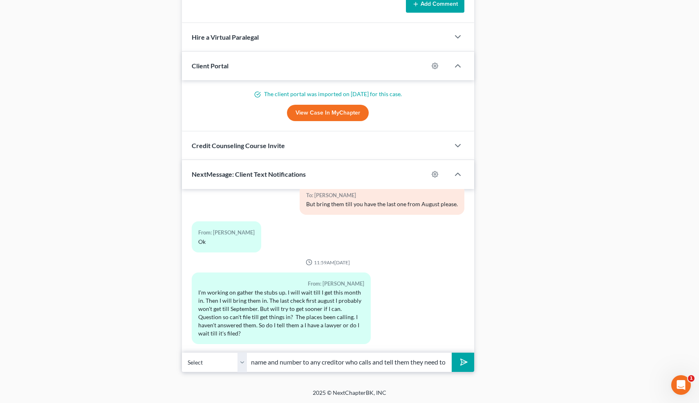
scroll to position [0, 262]
type input "Hi. Yes, we need all the documentation before we can finish the paperwork and f…"
click at [452, 353] on button "submit" at bounding box center [463, 362] width 22 height 19
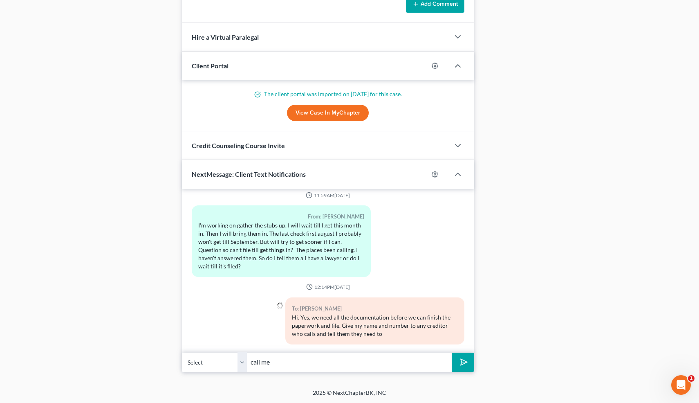
type input "call me"
click at [452, 353] on button "submit" at bounding box center [463, 362] width 22 height 19
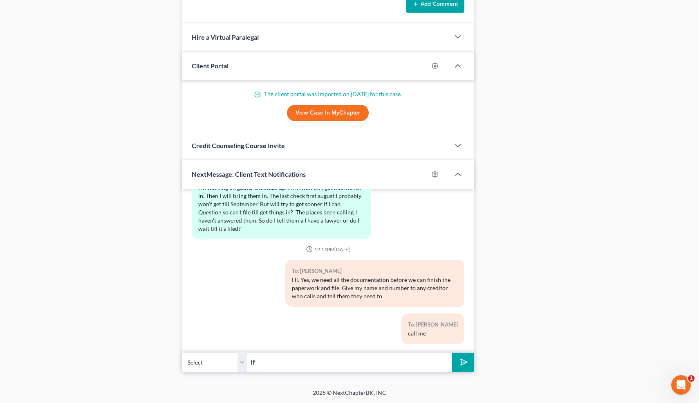
type input "I"
type input "So answer when they call so you can tell them to call me. Otherwise they will k…"
click at [452, 353] on button "submit" at bounding box center [463, 362] width 22 height 19
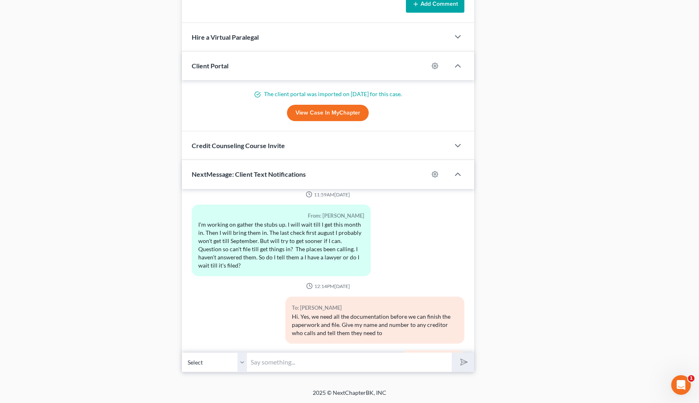
scroll to position [3146, 0]
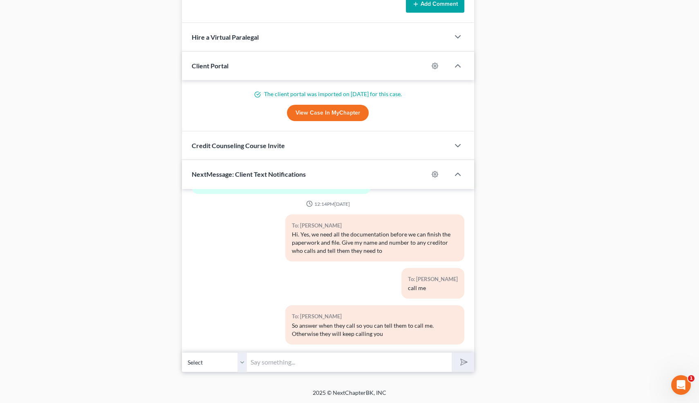
click at [276, 363] on input "text" at bounding box center [349, 362] width 205 height 20
type input "If they ask if you're filing bankruptcy tell them yes and that I'm your bankrup…"
click at [452, 353] on button "submit" at bounding box center [463, 362] width 22 height 19
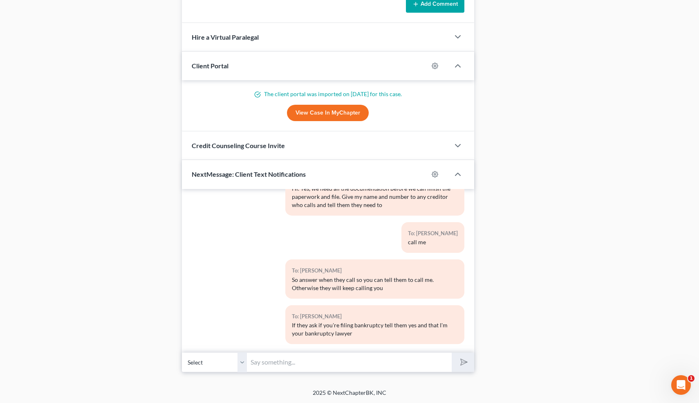
scroll to position [0, 0]
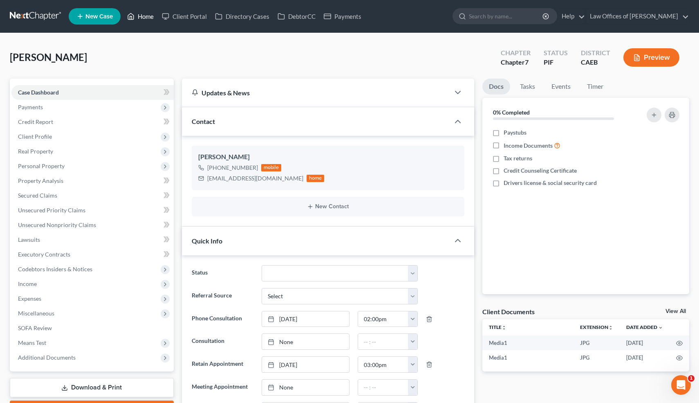
click at [148, 15] on link "Home" at bounding box center [140, 16] width 35 height 15
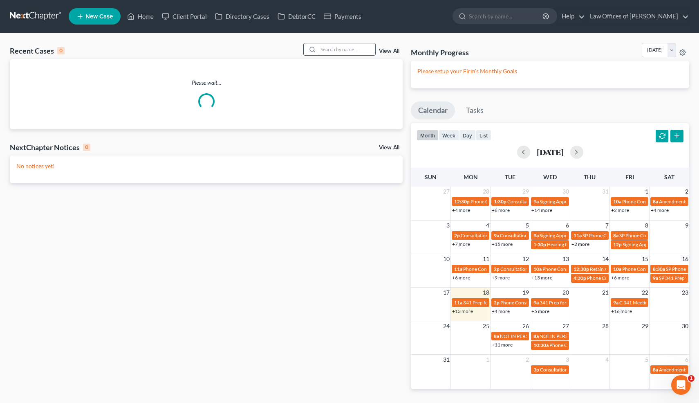
click at [352, 49] on input "search" at bounding box center [346, 49] width 57 height 12
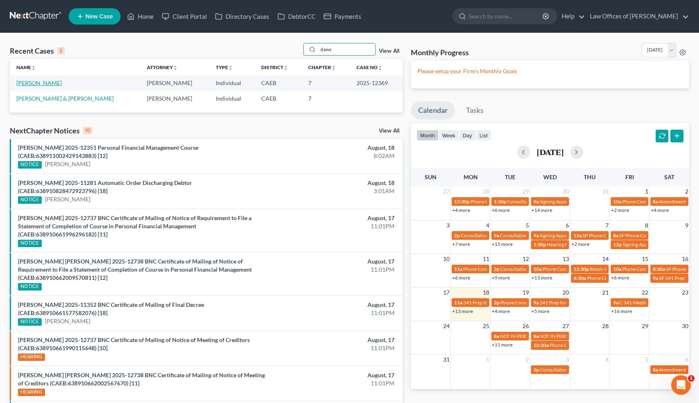
type input "daws"
click at [52, 84] on link "[PERSON_NAME]" at bounding box center [38, 82] width 45 height 7
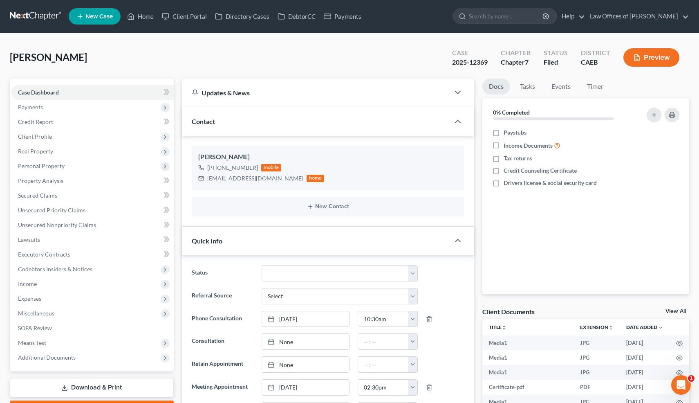
scroll to position [5447, 0]
click at [152, 16] on link "Home" at bounding box center [140, 16] width 35 height 15
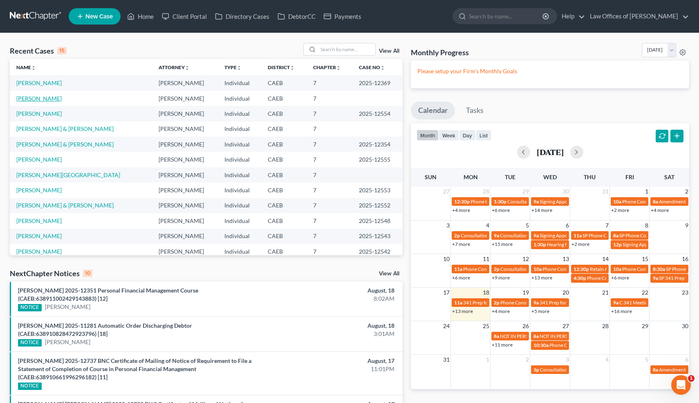
click at [46, 98] on link "Brown, Vickey" at bounding box center [38, 98] width 45 height 7
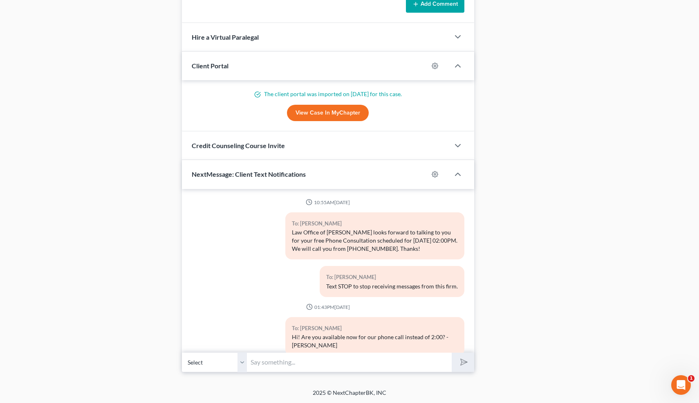
scroll to position [3229, 0]
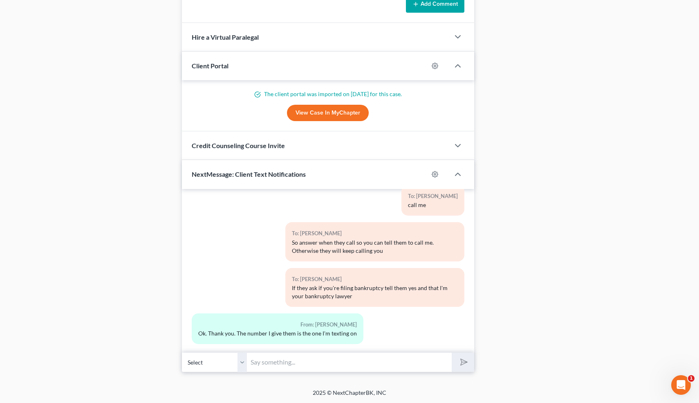
click at [281, 362] on input "text" at bounding box center [349, 362] width 205 height 20
type input "No-this number is just for texting. The office number is 661-243-1737"
click at [452, 353] on button "submit" at bounding box center [463, 362] width 22 height 19
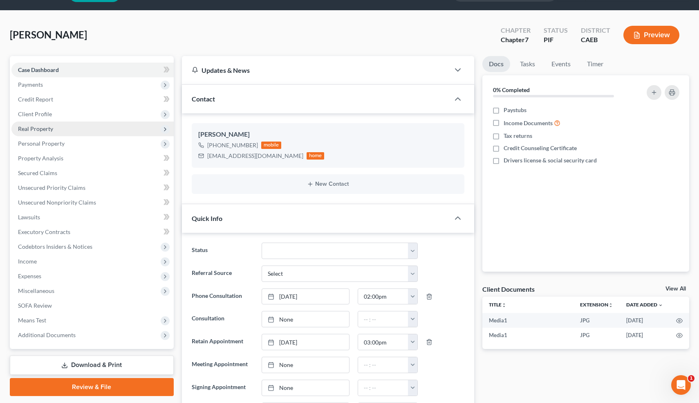
scroll to position [0, 0]
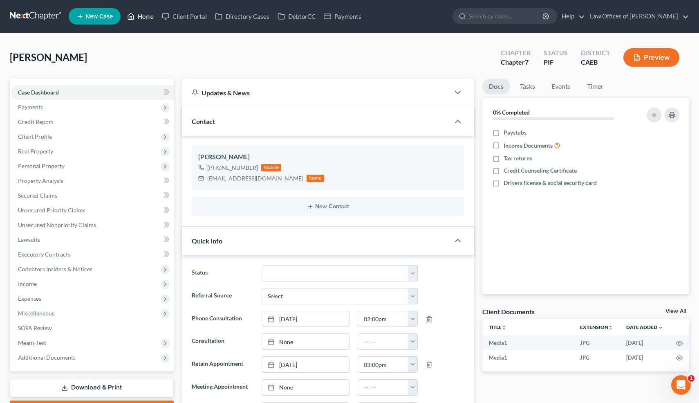
click at [144, 15] on link "Home" at bounding box center [140, 16] width 35 height 15
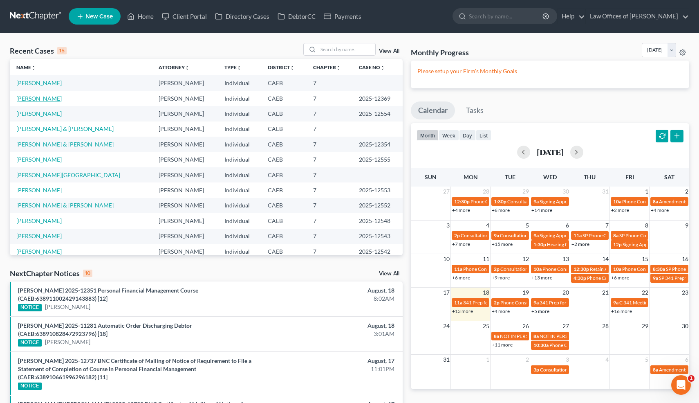
click at [48, 96] on link "[PERSON_NAME]" at bounding box center [38, 98] width 45 height 7
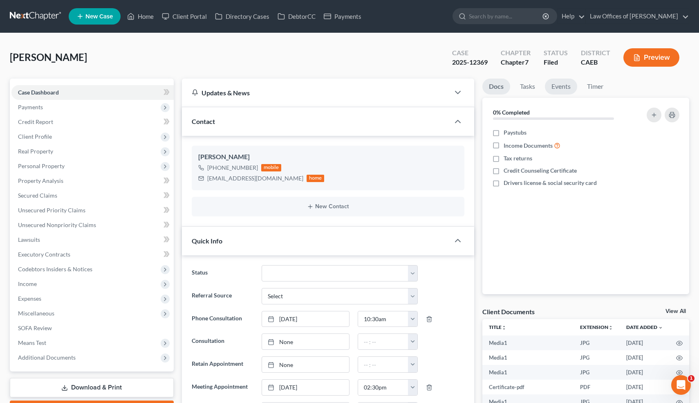
click at [566, 85] on link "Events" at bounding box center [561, 87] width 32 height 16
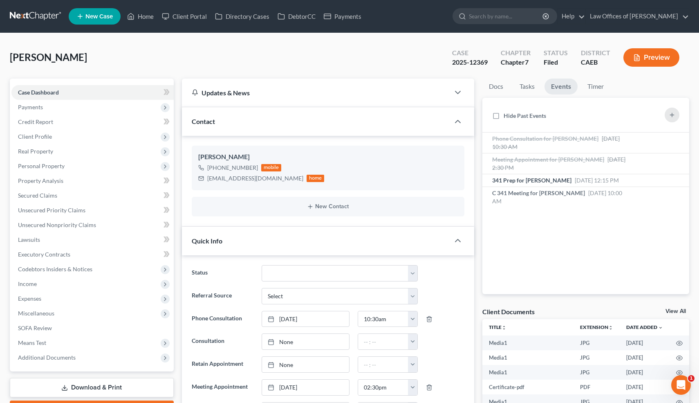
scroll to position [721, 0]
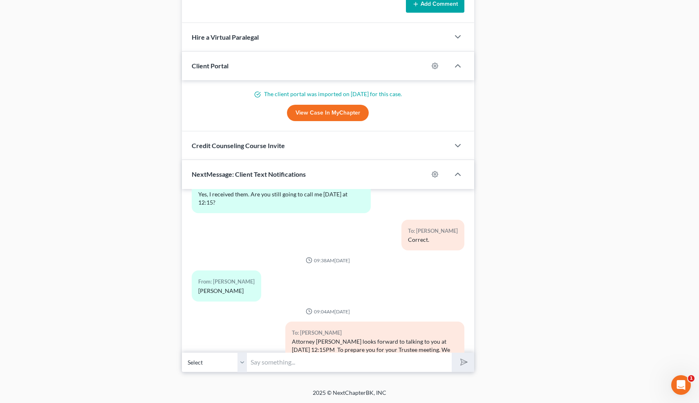
click at [290, 358] on input "text" at bounding box center [349, 362] width 205 height 20
paste input "9968427742"
type input "Meeting Number: 9968427742"
click at [452, 353] on button "submit" at bounding box center [463, 362] width 22 height 19
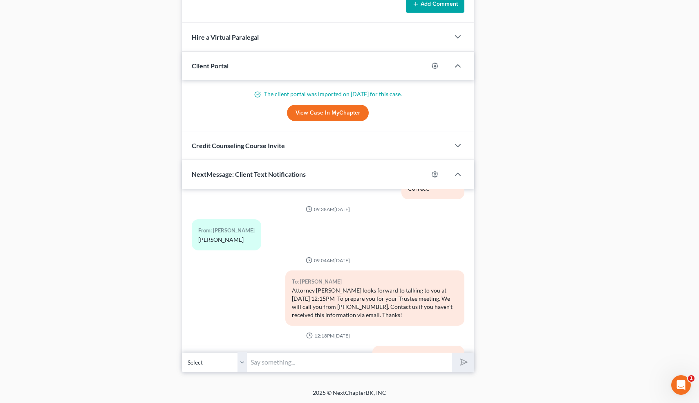
click at [369, 358] on input "text" at bounding box center [349, 362] width 205 height 20
type input "p"
paste input "6976282337"
type input "Passcode: 6976282337"
click at [452, 353] on button "submit" at bounding box center [463, 362] width 22 height 19
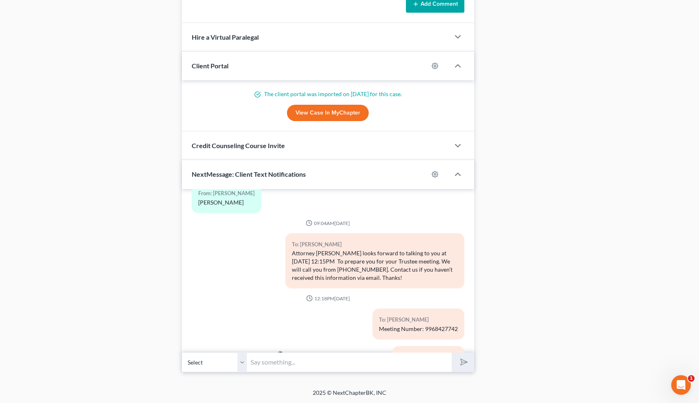
scroll to position [0, 0]
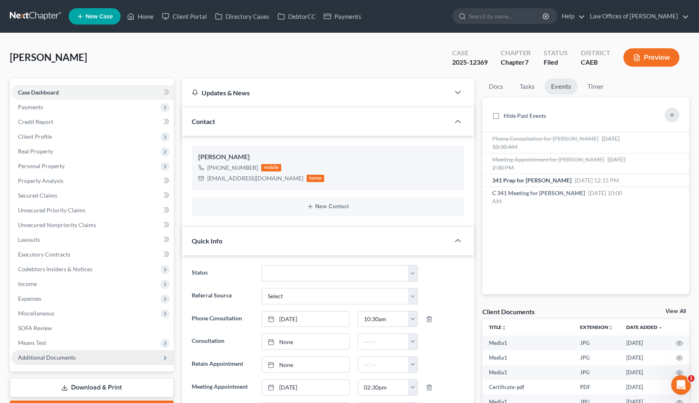
click at [49, 354] on span "Additional Documents" at bounding box center [47, 357] width 58 height 7
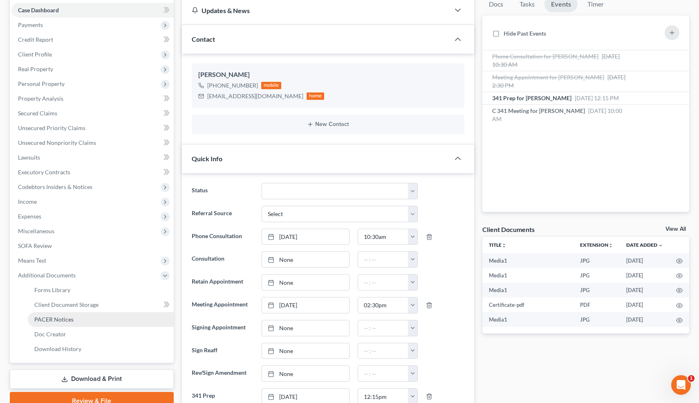
click at [58, 319] on span "PACER Notices" at bounding box center [53, 319] width 39 height 7
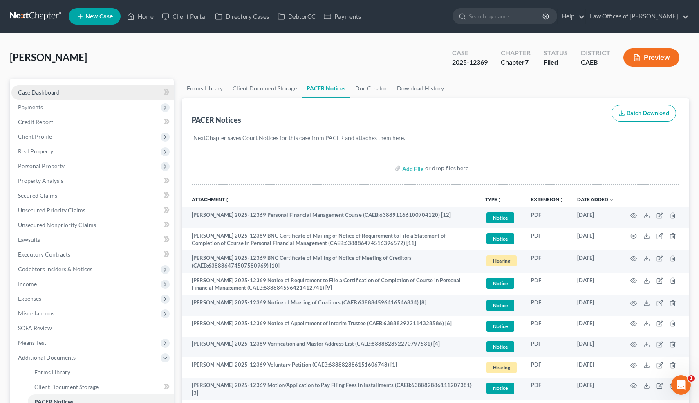
click at [50, 91] on span "Case Dashboard" at bounding box center [39, 92] width 42 height 7
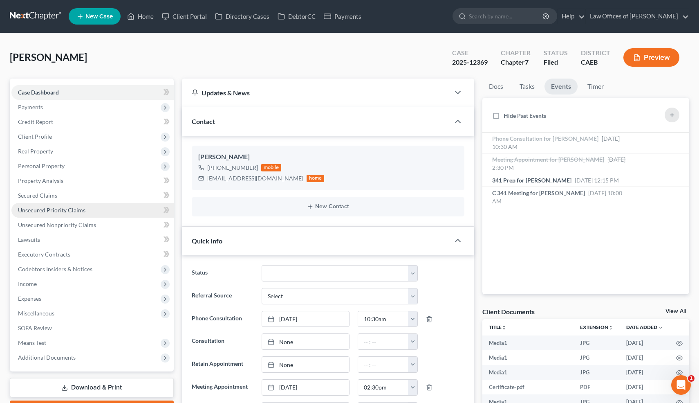
scroll to position [5536, 0]
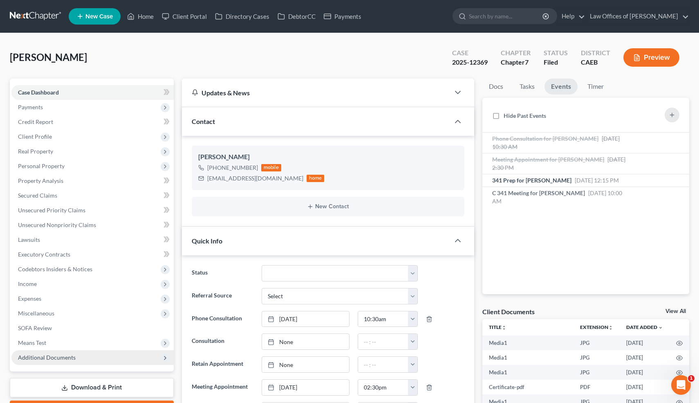
click at [41, 358] on span "Additional Documents" at bounding box center [47, 357] width 58 height 7
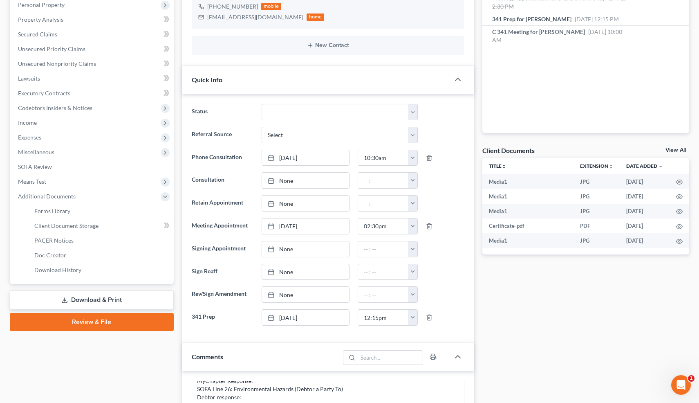
scroll to position [162, 0]
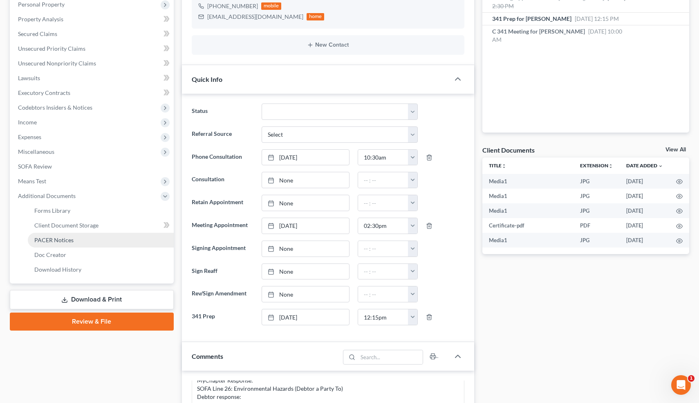
click at [67, 236] on span "PACER Notices" at bounding box center [53, 239] width 39 height 7
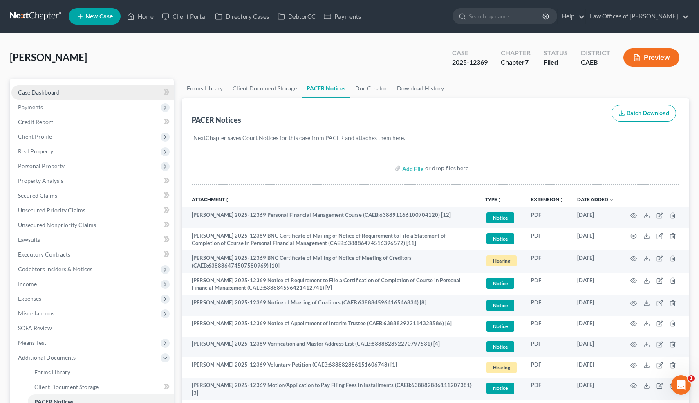
click at [46, 94] on span "Case Dashboard" at bounding box center [39, 92] width 42 height 7
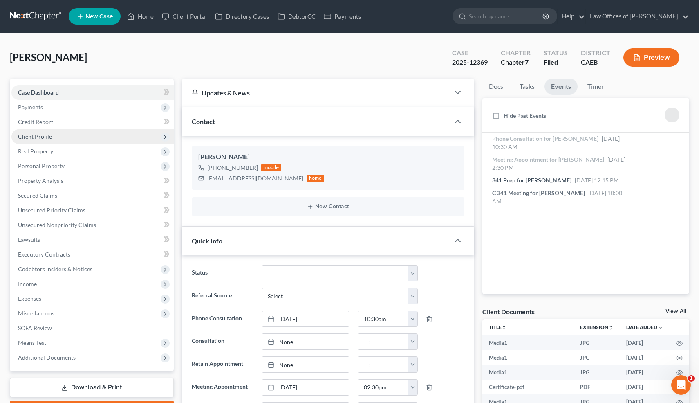
click at [35, 136] on span "Client Profile" at bounding box center [35, 136] width 34 height 7
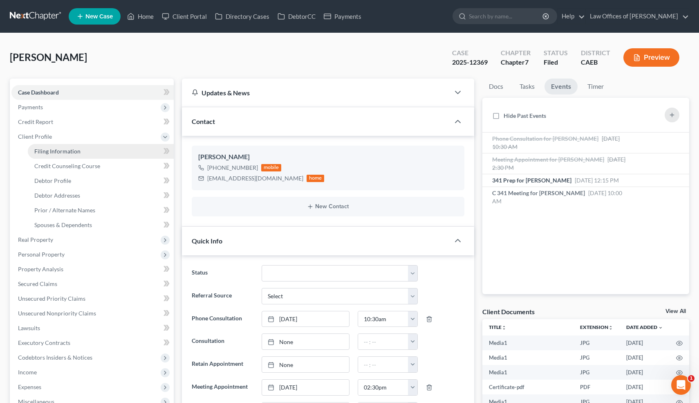
click at [46, 148] on span "Filing Information" at bounding box center [57, 151] width 46 height 7
select select "1"
select select "0"
select select "4"
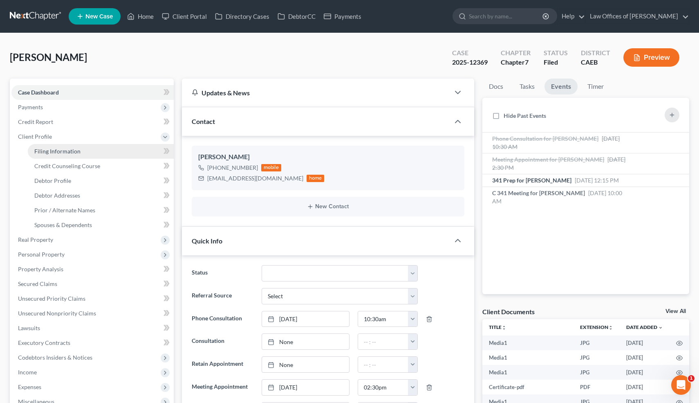
select select "0"
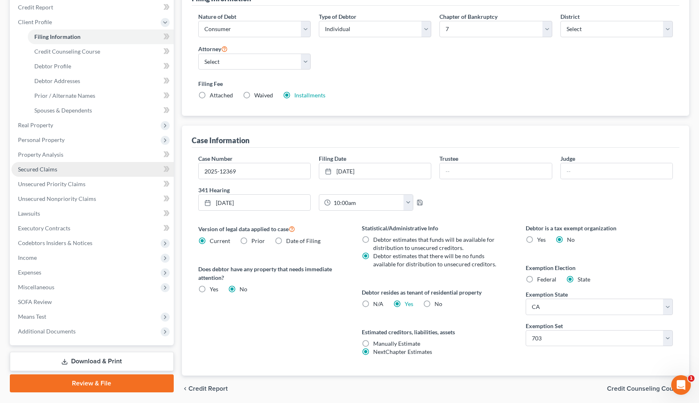
scroll to position [144, 0]
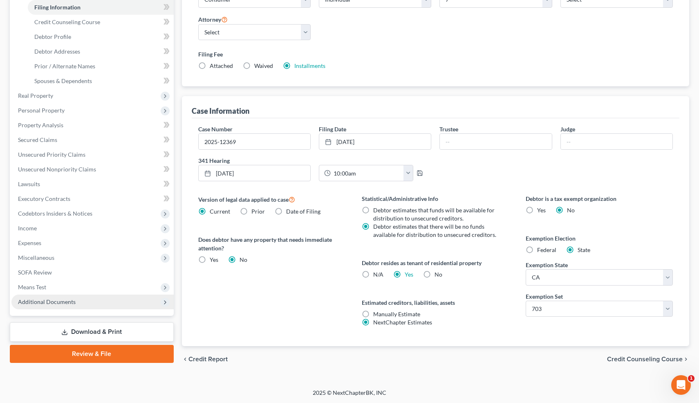
click at [47, 299] on span "Additional Documents" at bounding box center [47, 301] width 58 height 7
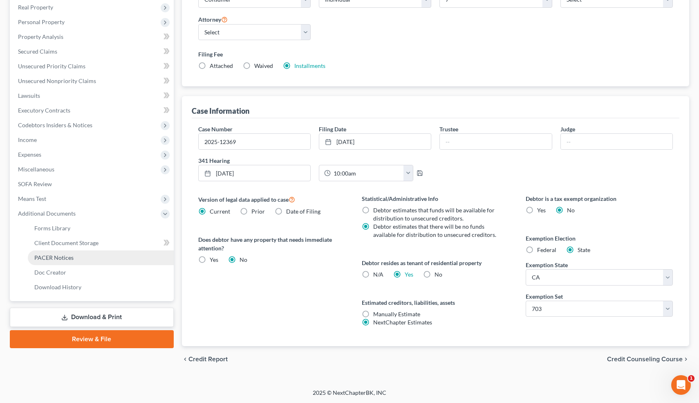
click at [58, 259] on span "PACER Notices" at bounding box center [53, 257] width 39 height 7
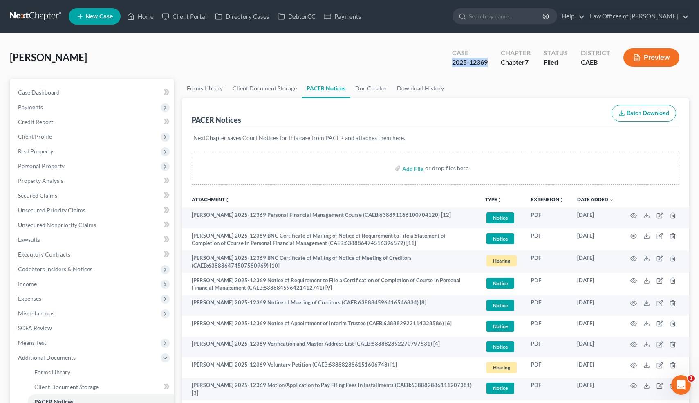
drag, startPoint x: 490, startPoint y: 62, endPoint x: 452, endPoint y: 63, distance: 38.1
click at [452, 63] on div "Case 2025-12369" at bounding box center [470, 58] width 49 height 24
copy div "2025-12369"
click at [56, 89] on span "Case Dashboard" at bounding box center [39, 92] width 42 height 7
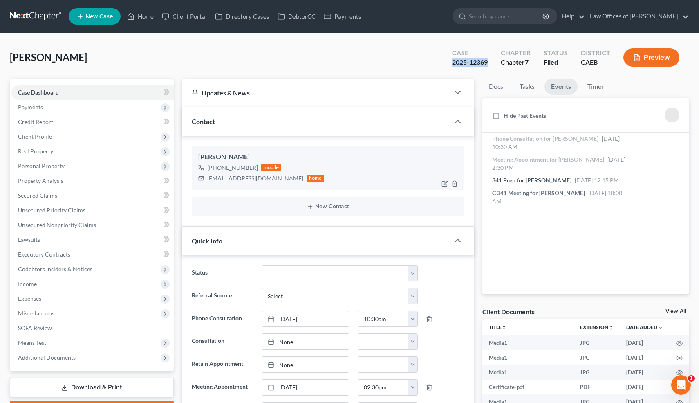
scroll to position [352, 0]
click at [221, 179] on div "Cg62256@yahoo.com" at bounding box center [255, 178] width 96 height 8
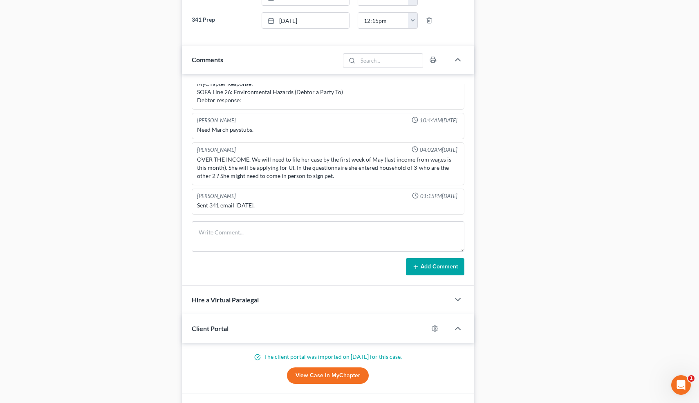
scroll to position [477, 0]
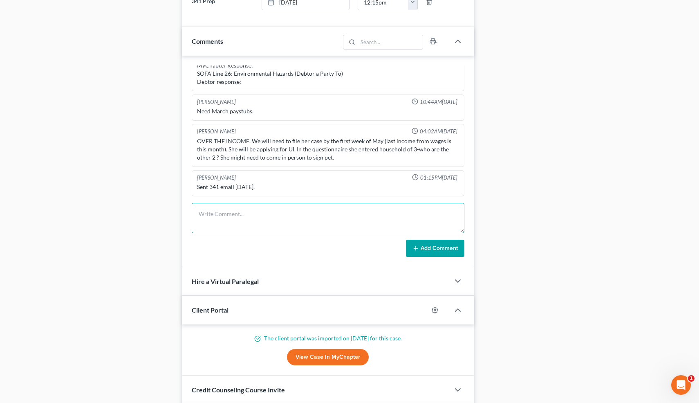
click at [255, 223] on textarea at bounding box center [328, 218] width 273 height 30
click at [382, 216] on textarea "PC re: 341 pre. Also sent her the FF installments letter-it's not on NC but ido…" at bounding box center [328, 218] width 273 height 30
type textarea "PC re: 341 pre. Also sent her the FF installments letter-it's not on NC but I d…"
click at [437, 252] on button "Add Comment" at bounding box center [435, 248] width 58 height 17
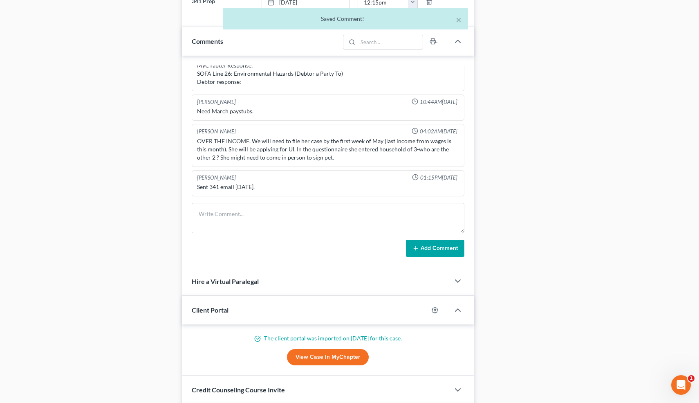
scroll to position [382, 0]
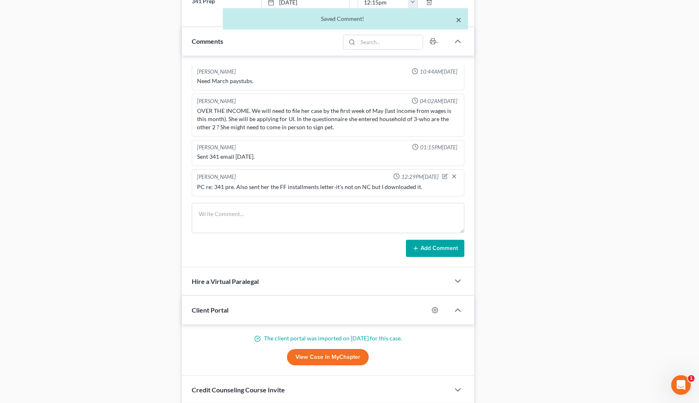
click at [458, 19] on button "×" at bounding box center [459, 20] width 6 height 10
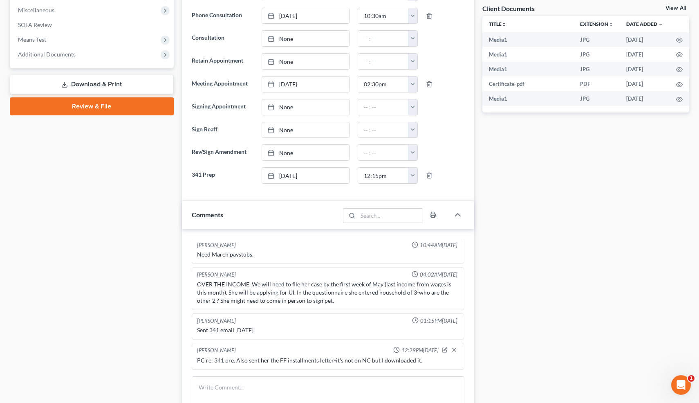
scroll to position [0, 0]
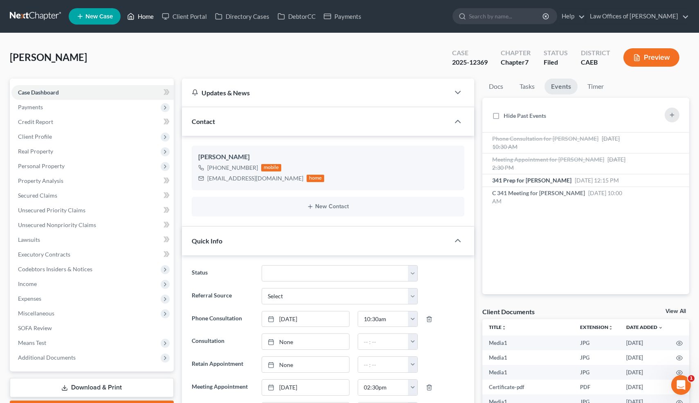
click at [144, 17] on link "Home" at bounding box center [140, 16] width 35 height 15
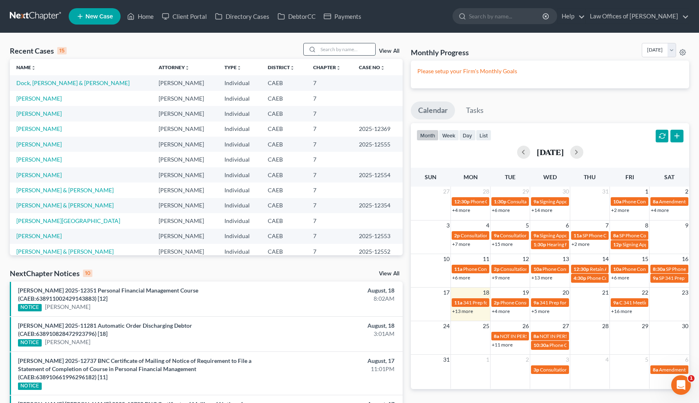
click at [345, 47] on input "search" at bounding box center [346, 49] width 57 height 12
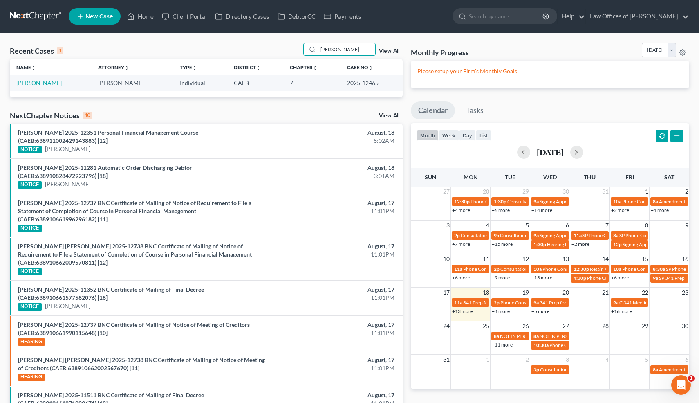
type input "fain"
click at [52, 85] on link "[PERSON_NAME]" at bounding box center [38, 82] width 45 height 7
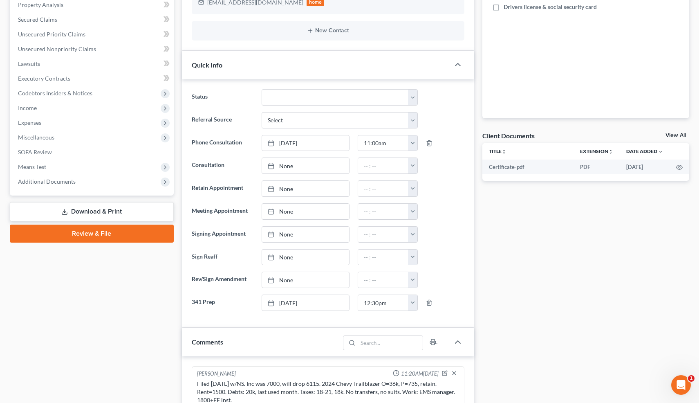
scroll to position [175, 0]
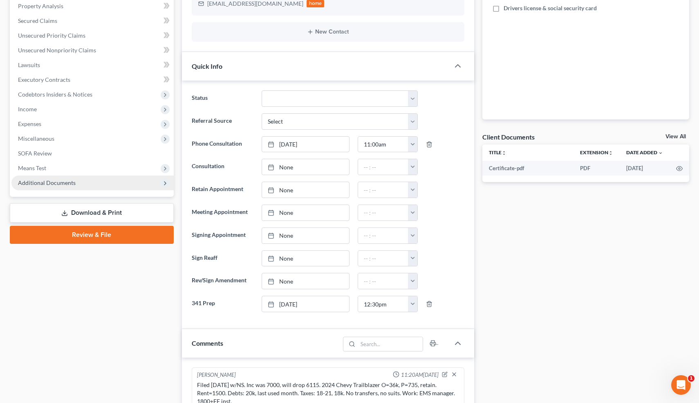
click at [47, 183] on span "Additional Documents" at bounding box center [47, 182] width 58 height 7
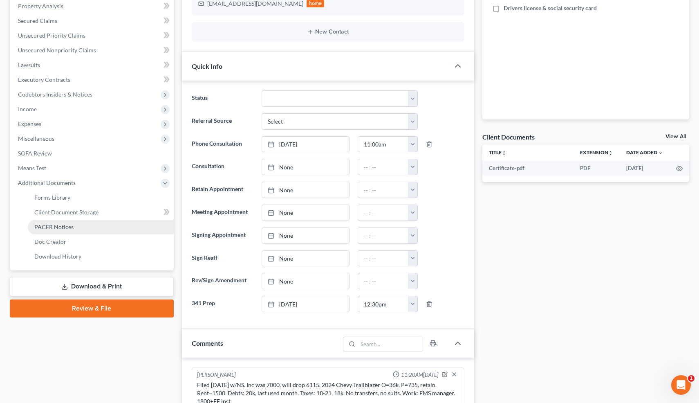
click at [57, 226] on span "PACER Notices" at bounding box center [53, 226] width 39 height 7
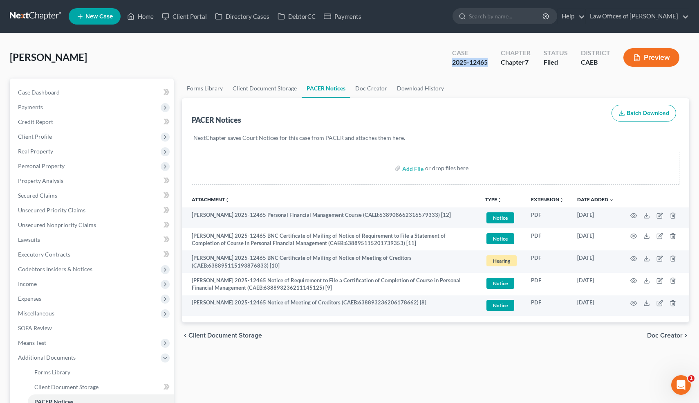
drag, startPoint x: 490, startPoint y: 62, endPoint x: 454, endPoint y: 63, distance: 36.4
click at [454, 63] on div "Case 2025-12465" at bounding box center [470, 58] width 49 height 24
copy div "2025-12465"
click at [39, 92] on span "Case Dashboard" at bounding box center [39, 92] width 42 height 7
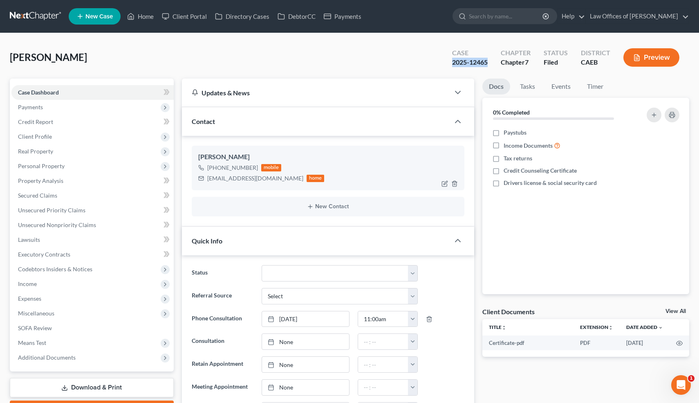
click at [214, 179] on div "fain47@gmail.com" at bounding box center [255, 178] width 96 height 8
click at [560, 87] on link "Events" at bounding box center [561, 87] width 32 height 16
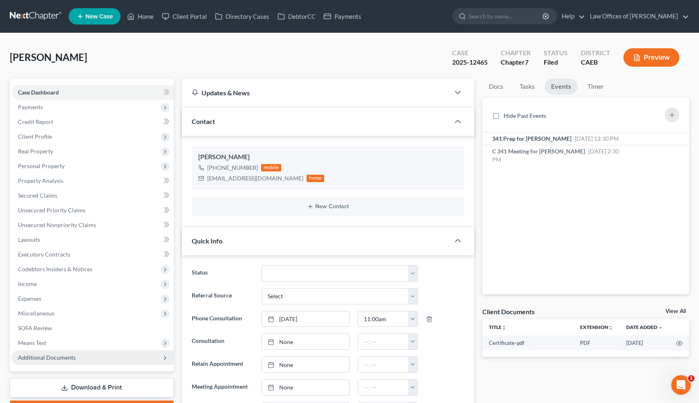
click at [52, 356] on span "Additional Documents" at bounding box center [47, 357] width 58 height 7
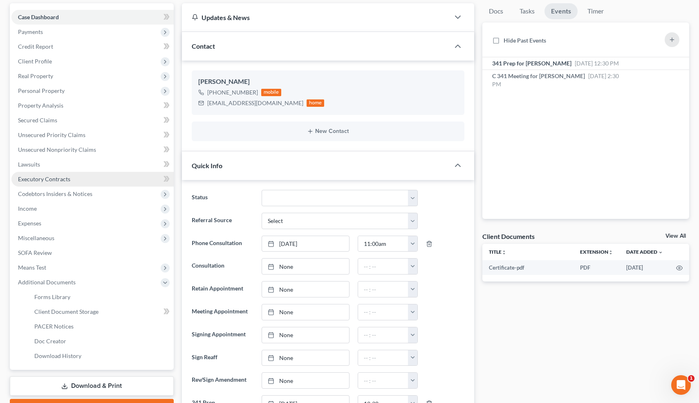
scroll to position [79, 0]
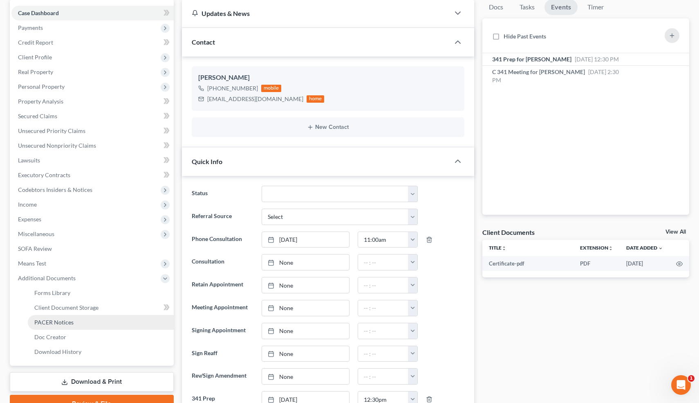
click at [63, 322] on span "PACER Notices" at bounding box center [53, 322] width 39 height 7
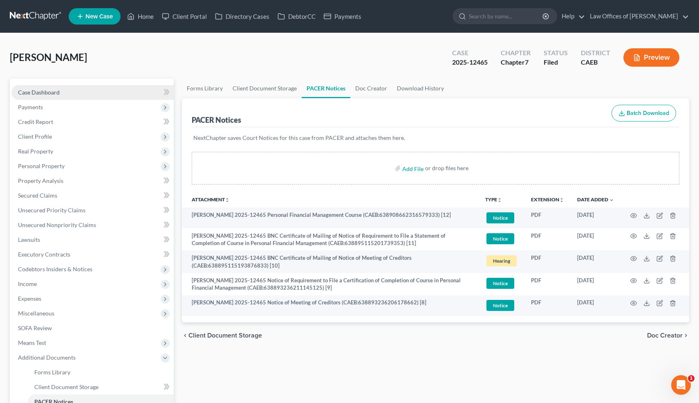
click at [52, 89] on span "Case Dashboard" at bounding box center [39, 92] width 42 height 7
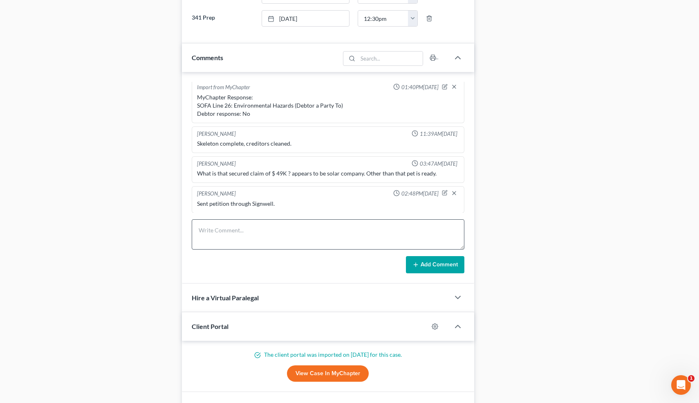
scroll to position [2235, 0]
click at [259, 232] on textarea at bounding box center [328, 234] width 273 height 30
type textarea "PC re: 341 prep. Sent Inst. form."
click at [432, 261] on button "Add Comment" at bounding box center [435, 264] width 58 height 17
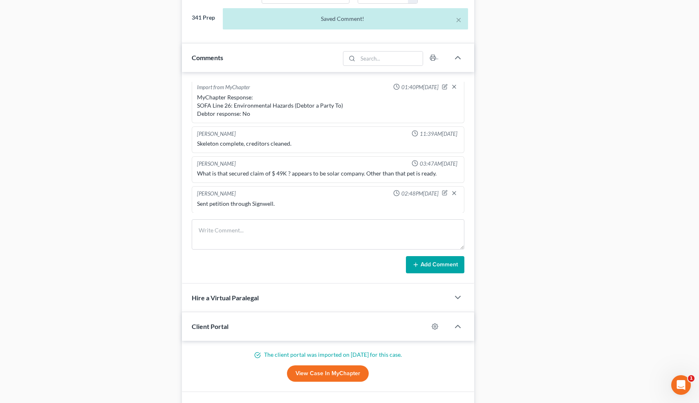
scroll to position [431, 0]
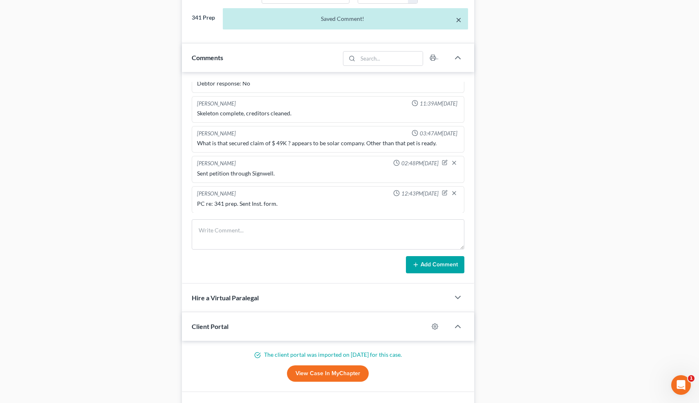
click at [460, 22] on button "×" at bounding box center [459, 20] width 6 height 10
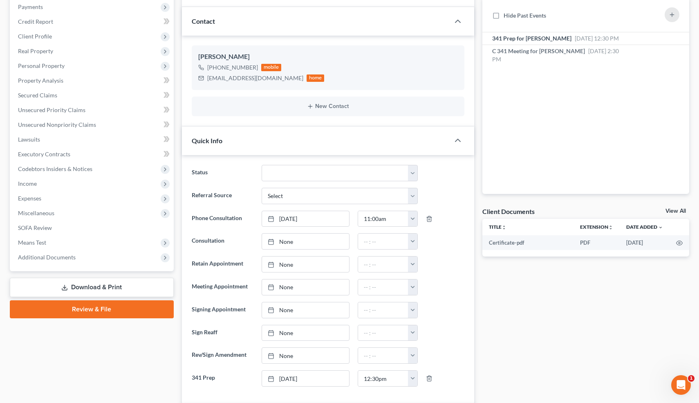
scroll to position [0, 0]
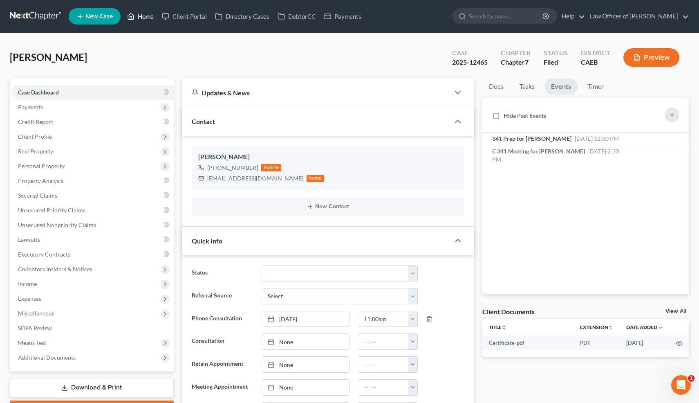
click at [147, 17] on link "Home" at bounding box center [140, 16] width 35 height 15
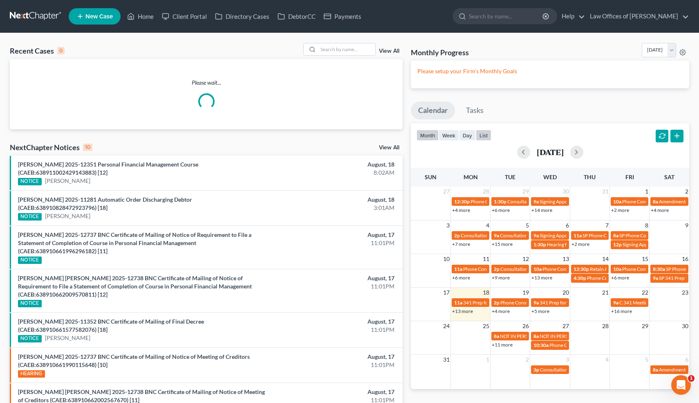
click at [487, 133] on button "list" at bounding box center [484, 135] width 16 height 11
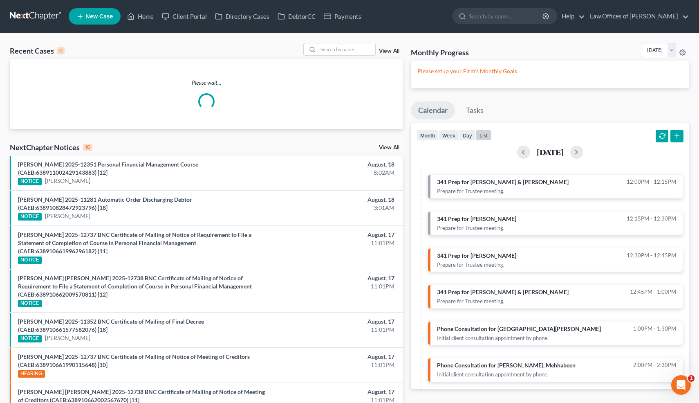
scroll to position [174, 0]
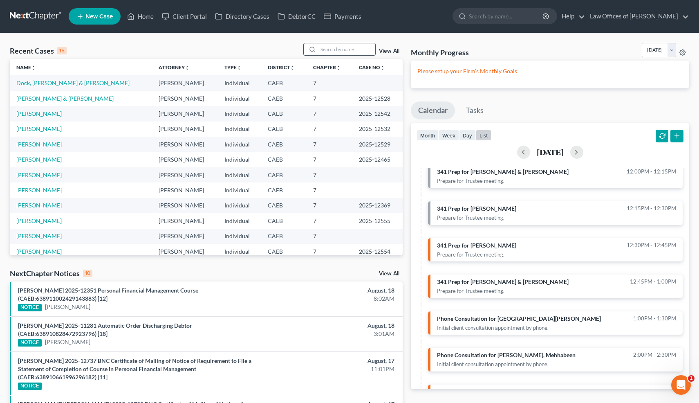
click at [343, 46] on input "search" at bounding box center [346, 49] width 57 height 12
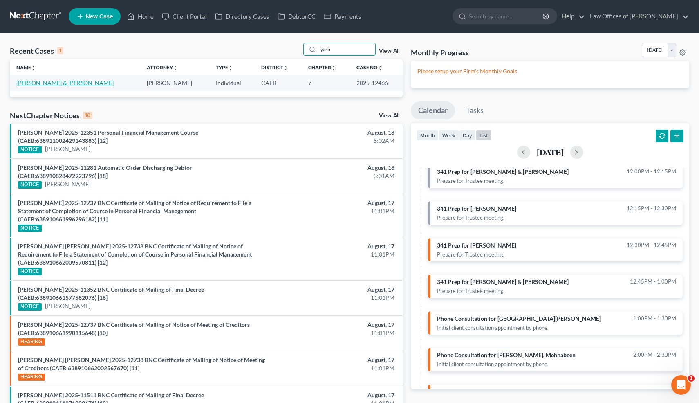
type input "yarb"
click at [85, 82] on link "[PERSON_NAME] & [PERSON_NAME]" at bounding box center [64, 82] width 97 height 7
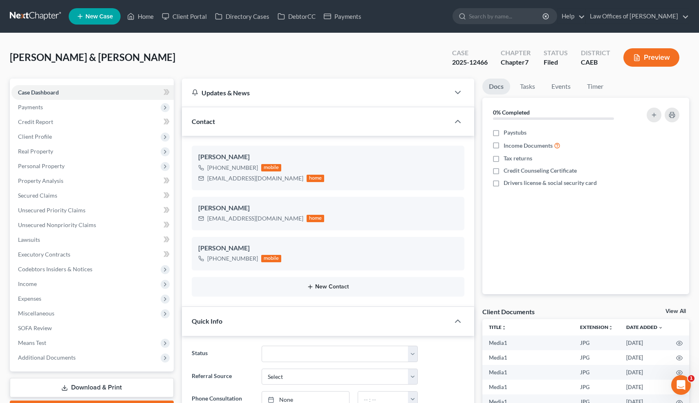
scroll to position [4149, 0]
click at [456, 223] on icon "button" at bounding box center [455, 223] width 7 height 7
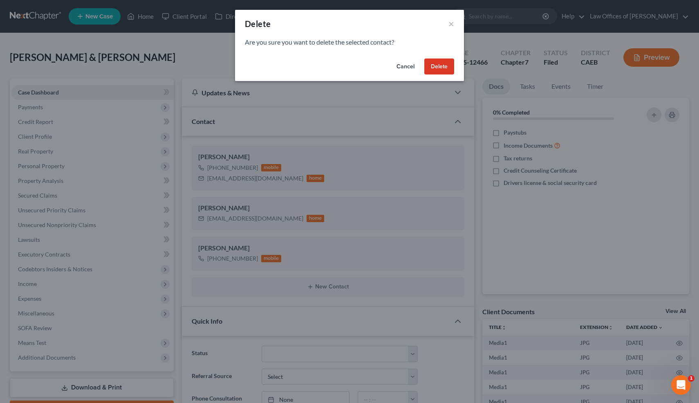
click at [442, 67] on button "Delete" at bounding box center [440, 66] width 30 height 16
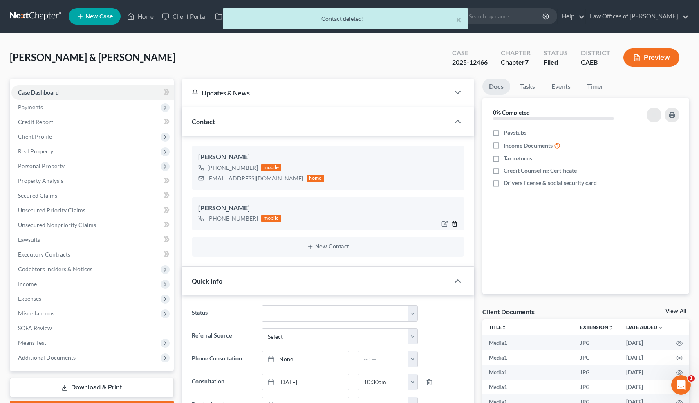
click at [456, 223] on icon "button" at bounding box center [455, 223] width 7 height 7
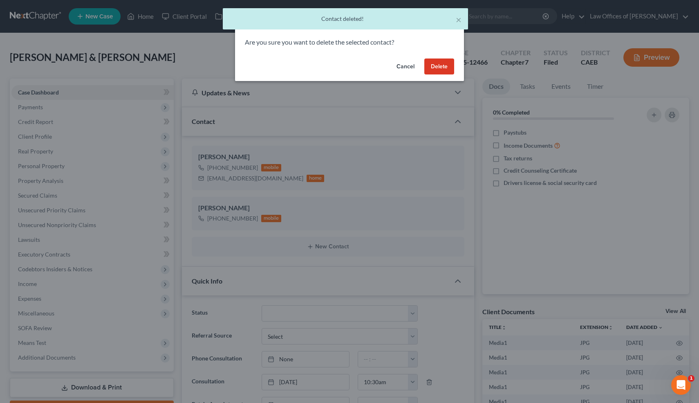
click at [439, 62] on button "Delete" at bounding box center [440, 66] width 30 height 16
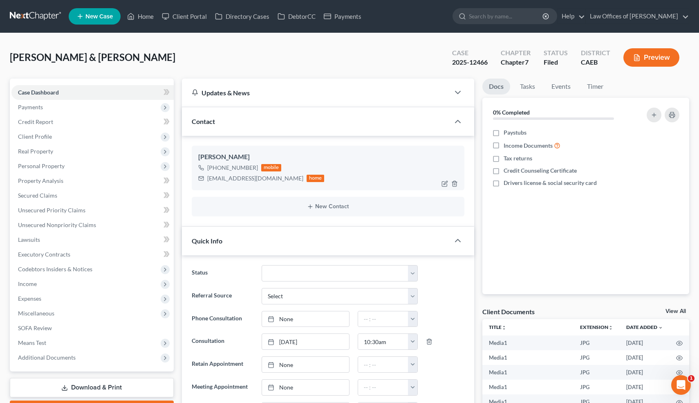
click at [231, 178] on div "chrisyarb2000@yahoo.com" at bounding box center [255, 178] width 96 height 8
copy div "chrisyarb2000@yahoo.com"
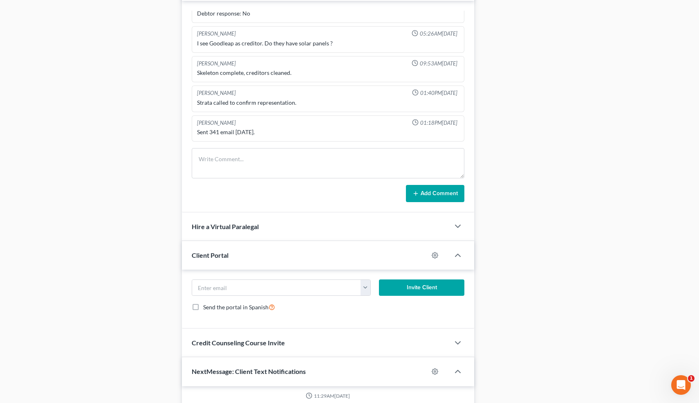
scroll to position [564, 0]
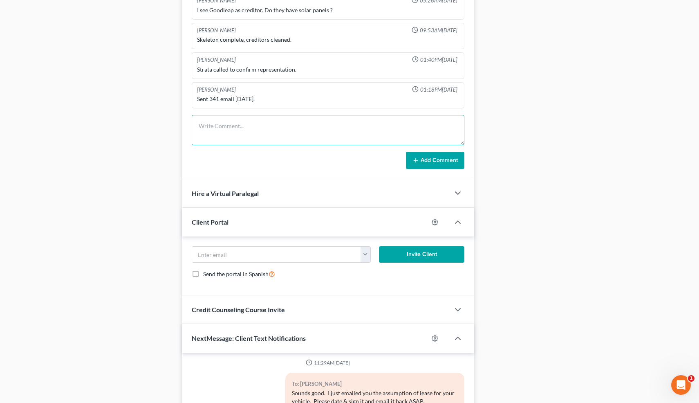
click at [235, 131] on textarea at bounding box center [328, 130] width 273 height 30
click at [210, 126] on textarea "efinded $100 by Paypal." at bounding box center [328, 130] width 273 height 30
click at [286, 126] on textarea "Refunded $100 by Paypal." at bounding box center [328, 130] width 273 height 30
type textarea "Refunded $100 by Paypal."
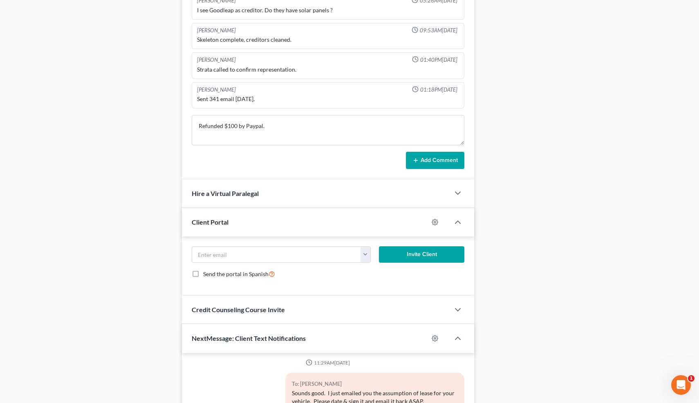
click at [414, 156] on button "Add Comment" at bounding box center [435, 160] width 58 height 17
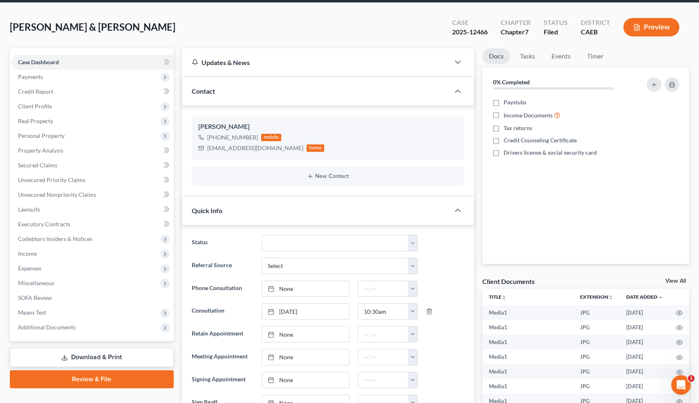
scroll to position [0, 0]
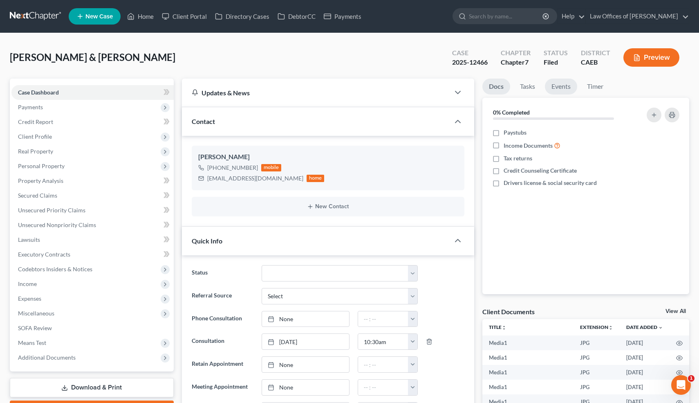
click at [559, 90] on link "Events" at bounding box center [561, 87] width 32 height 16
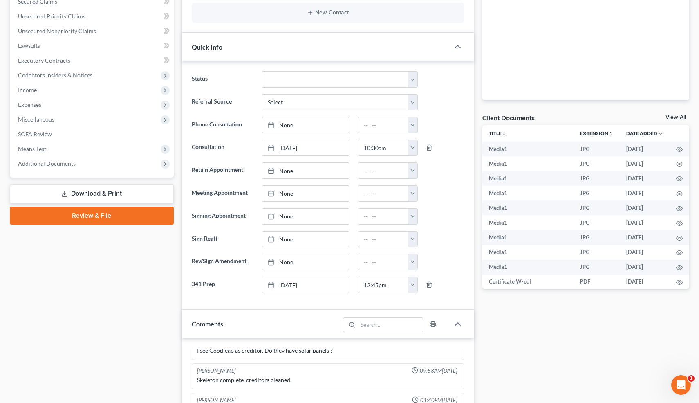
scroll to position [195, 0]
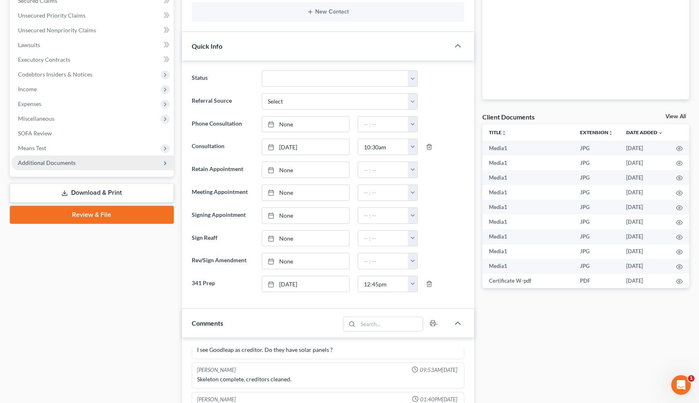
click at [56, 159] on span "Additional Documents" at bounding box center [47, 162] width 58 height 7
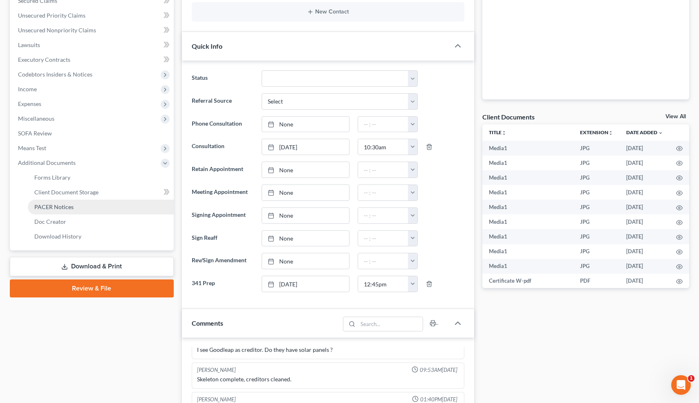
click at [54, 204] on span "PACER Notices" at bounding box center [53, 206] width 39 height 7
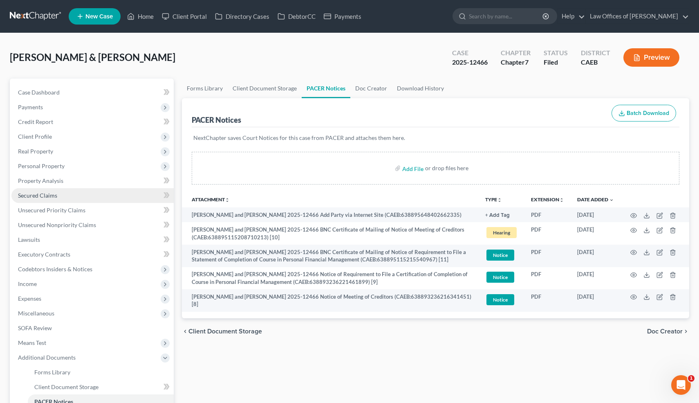
click at [136, 202] on link "Secured Claims" at bounding box center [92, 195] width 162 height 15
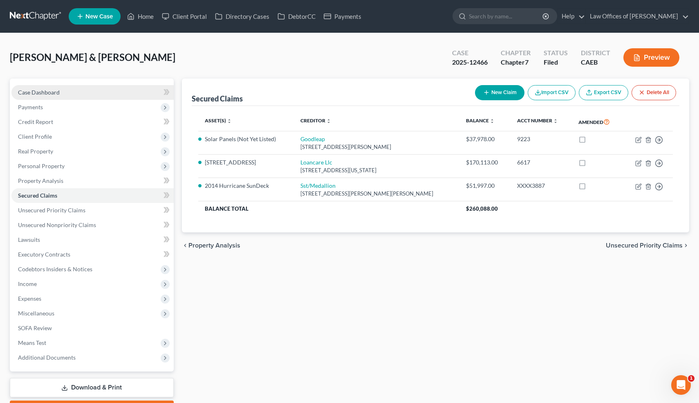
click at [62, 93] on link "Case Dashboard" at bounding box center [92, 92] width 162 height 15
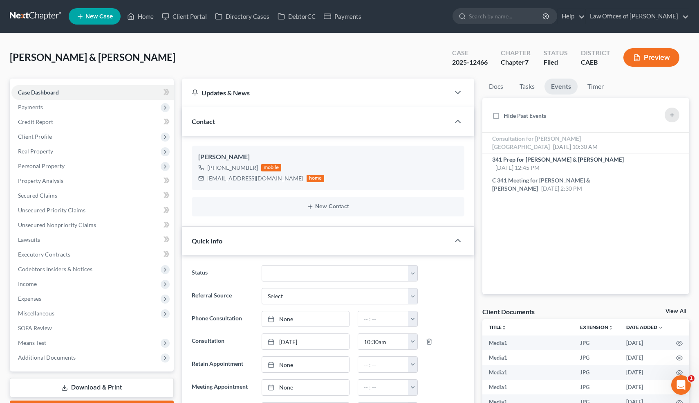
scroll to position [164, 0]
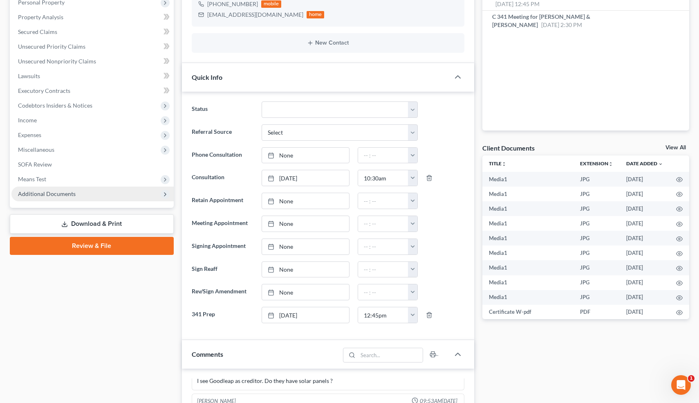
click at [66, 192] on span "Additional Documents" at bounding box center [47, 193] width 58 height 7
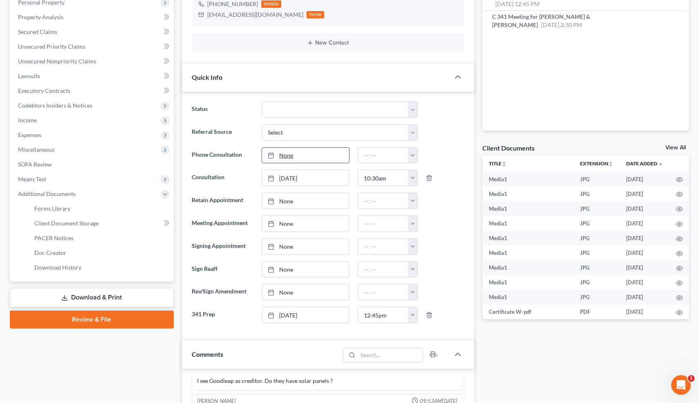
scroll to position [0, 0]
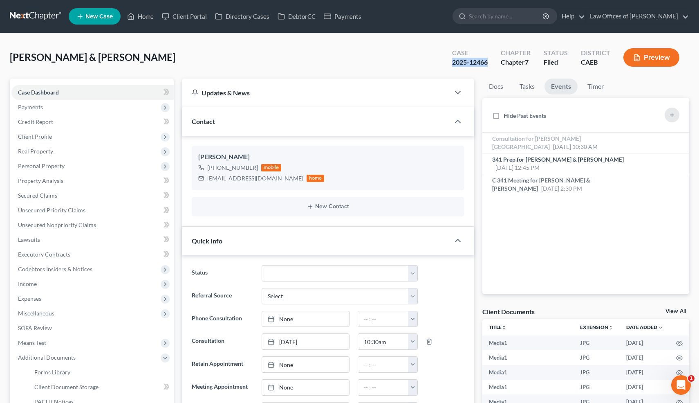
drag, startPoint x: 491, startPoint y: 61, endPoint x: 452, endPoint y: 63, distance: 38.5
click at [452, 63] on div "Case 2025-12466" at bounding box center [470, 58] width 49 height 24
copy div "2025-12466"
click at [228, 178] on div "chrisyarb2000@yahoo.com" at bounding box center [255, 178] width 96 height 8
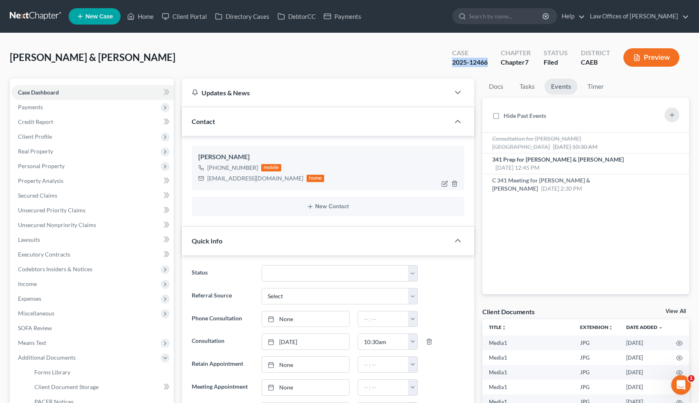
click at [228, 178] on div "chrisyarb2000@yahoo.com" at bounding box center [255, 178] width 96 height 8
copy div "chrisyarb2000@yahoo.com"
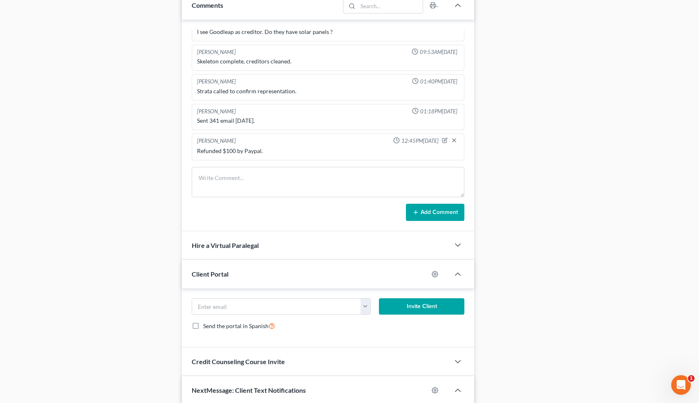
scroll to position [527, 0]
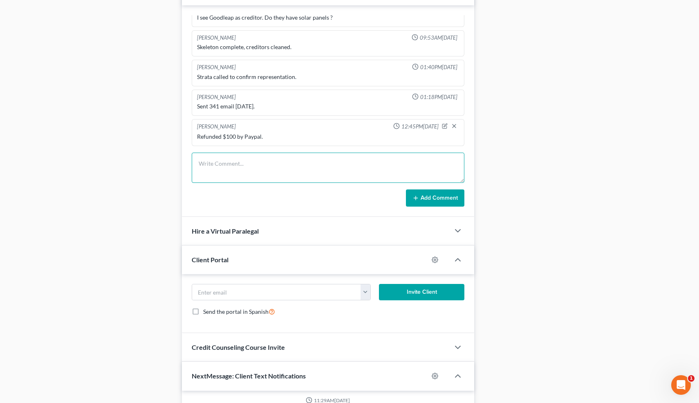
click at [225, 169] on textarea at bounding box center [328, 168] width 273 height 30
type textarea "PC re: 341 pre. Sent FF letter."
click at [429, 199] on button "Add Comment" at bounding box center [435, 197] width 58 height 17
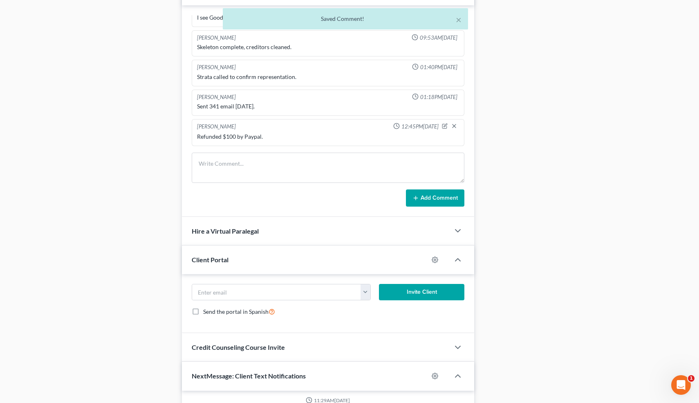
scroll to position [544, 0]
click at [454, 259] on icon "button" at bounding box center [458, 260] width 10 height 10
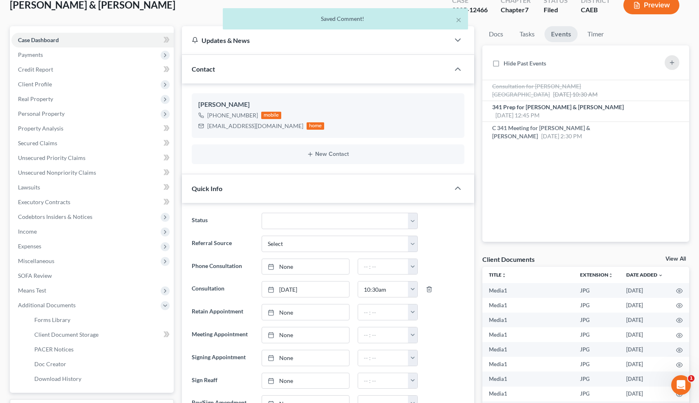
scroll to position [0, 0]
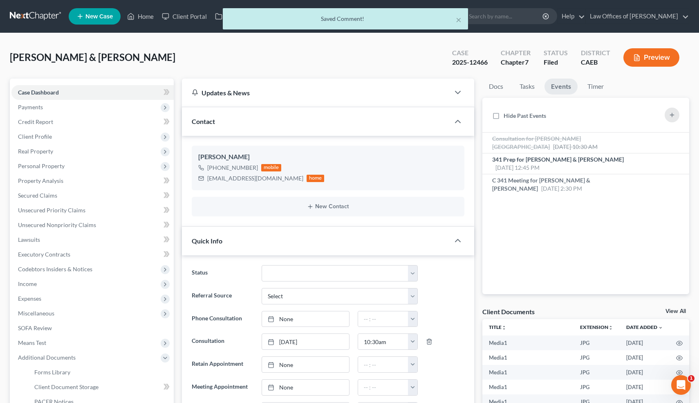
click at [462, 18] on div "× Saved Comment!" at bounding box center [345, 18] width 245 height 21
click at [461, 18] on button "×" at bounding box center [459, 20] width 6 height 10
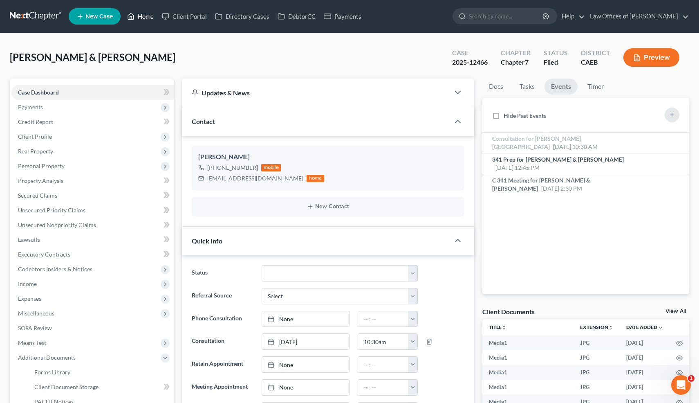
click at [152, 18] on link "Home" at bounding box center [140, 16] width 35 height 15
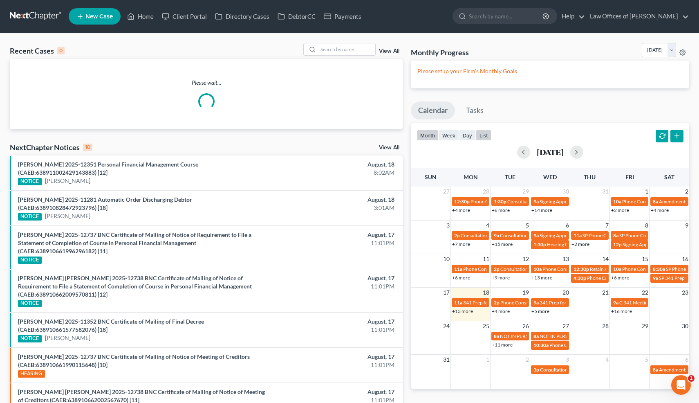
click at [483, 132] on button "list" at bounding box center [484, 135] width 16 height 11
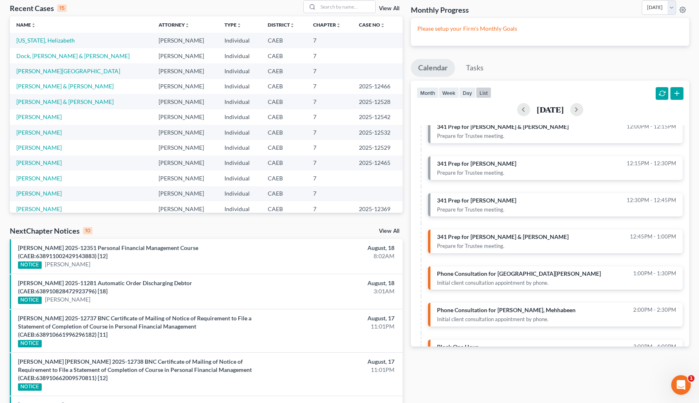
scroll to position [31, 0]
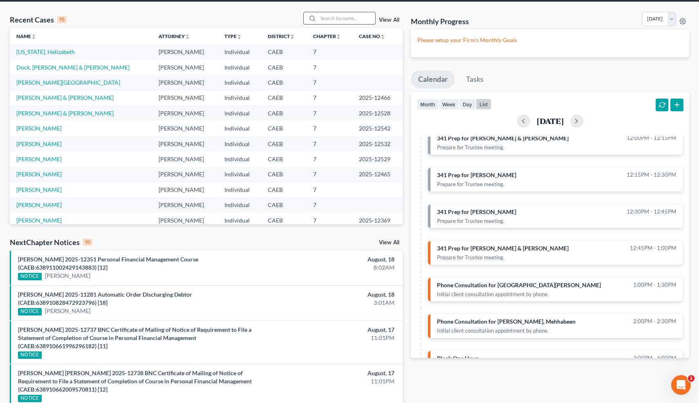
click at [335, 20] on input "search" at bounding box center [346, 18] width 57 height 12
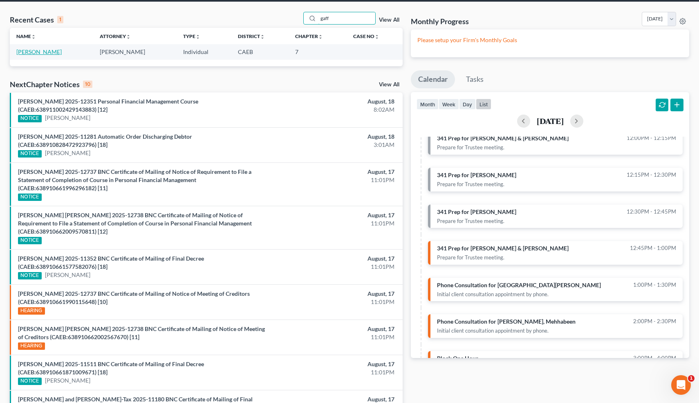
type input "gaff"
click at [49, 51] on link "[PERSON_NAME]" at bounding box center [38, 51] width 45 height 7
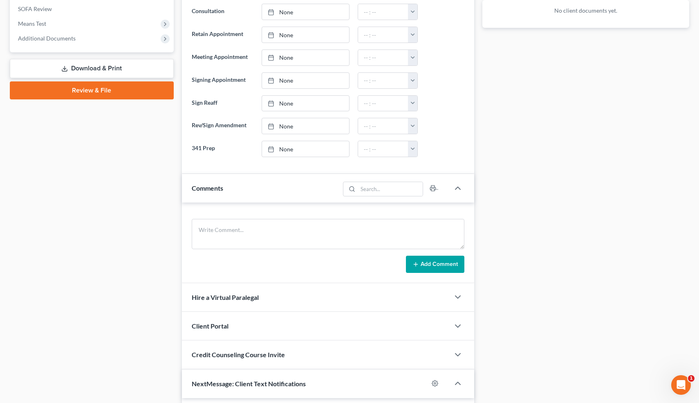
scroll to position [318, 0]
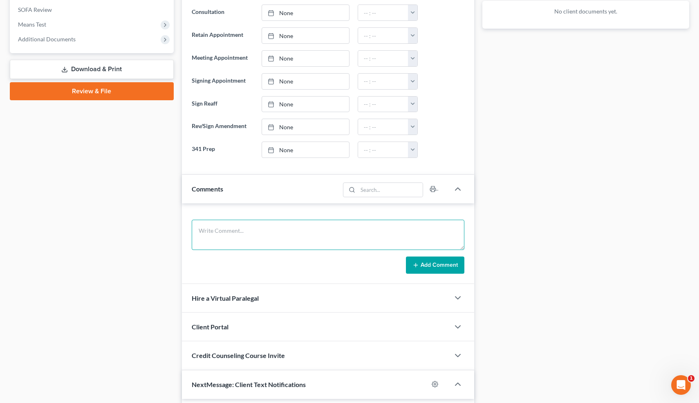
click at [239, 231] on textarea at bounding box center [328, 235] width 273 height 30
click at [339, 232] on textarea "Married. Got served last week by Discover. Buying O=" at bounding box center [328, 235] width 273 height 30
click at [382, 230] on textarea "Married. Got served last week by Discover. Buying O=442k+15k, V=" at bounding box center [328, 235] width 273 height 30
click at [394, 239] on textarea "Married. Got served last week by Discover. Buying O=442k+15k, V=507k, P=4092, r…" at bounding box center [328, 235] width 273 height 30
click at [202, 238] on textarea "Married. Got served last week by Discover. Buying O=442k+15k, V=507k, P=4092, r…" at bounding box center [328, 235] width 273 height 30
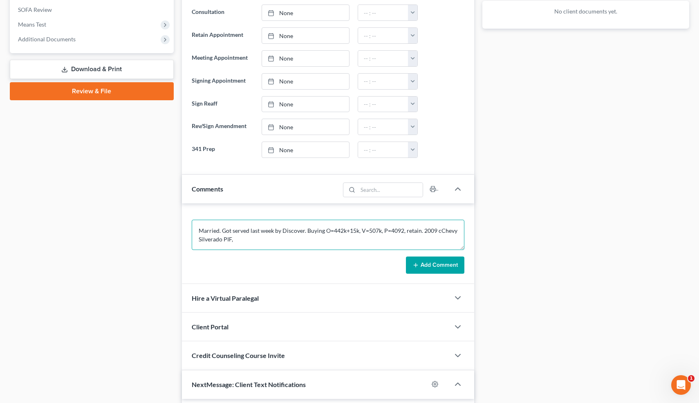
click at [239, 237] on textarea "Married. Got served last week by Discover. Buying O=442k+15k, V=507k, P=4092, r…" at bounding box center [328, 235] width 273 height 30
click at [440, 232] on textarea "Married. Got served last week by Discover. Buying O=442k+15k, V=507k, P=4092, r…" at bounding box center [328, 235] width 273 height 30
click at [274, 239] on textarea "Married. Got served last week by Discover. Buying O=442k+15k, V=507k, P=4092, r…" at bounding box center [328, 235] width 273 height 30
click at [198, 229] on textarea "Married. Got served last week by Discover. Buying O=442k+15k, V=507k, P=4092, r…" at bounding box center [328, 235] width 273 height 30
click at [375, 237] on textarea "Trevor. Married. Got served last week by Discover. Buying O=442k+15k, V=507k, P…" at bounding box center [328, 235] width 273 height 30
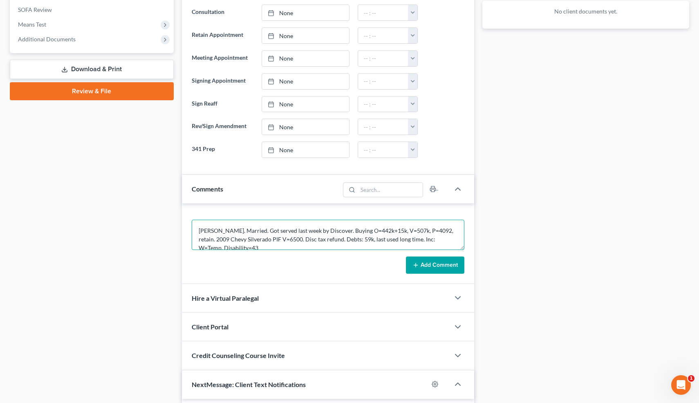
scroll to position [2, 0]
click at [241, 229] on textarea "Trevor. Married. Got served last week by Discover. Buying O=442k+15k, V=507k, P…" at bounding box center [328, 235] width 273 height 30
click at [415, 240] on textarea "Trevor. Married. Never filed. Got served last week by Discover. Buying O=442k+1…" at bounding box center [328, 235] width 273 height 30
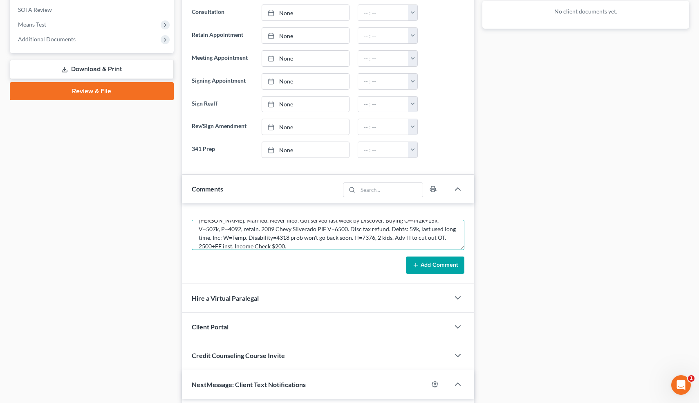
type textarea "Trevor. Married. Never filed. Got served last week by Discover. Buying O=442k+1…"
click at [445, 260] on button "Add Comment" at bounding box center [435, 264] width 58 height 17
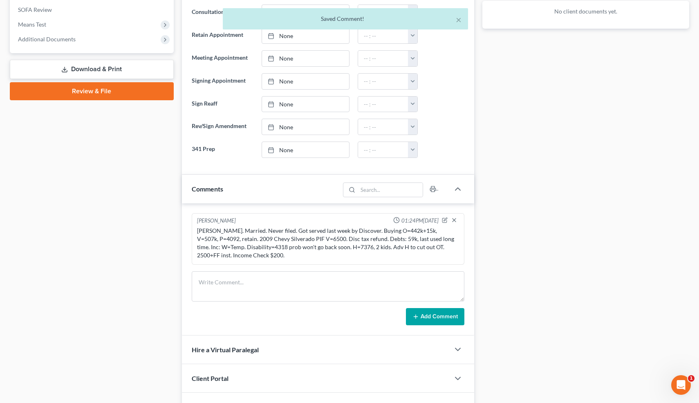
scroll to position [540, 0]
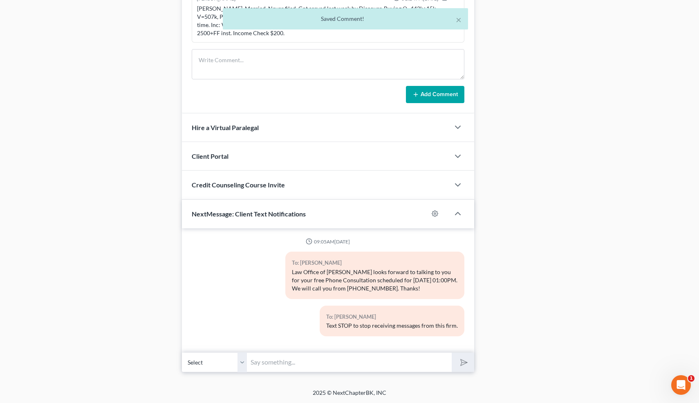
click at [279, 364] on input "text" at bounding box center [349, 362] width 205 height 20
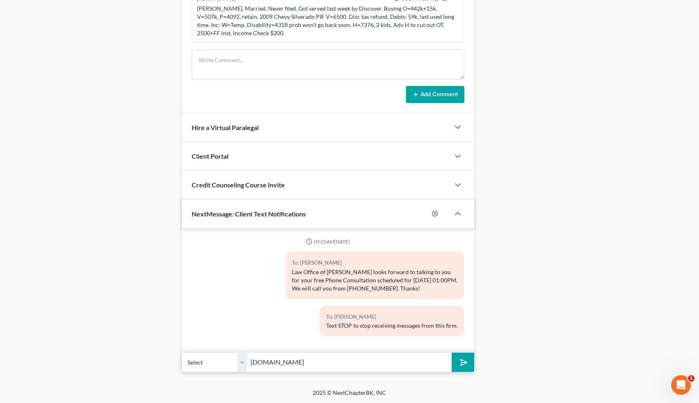
type input "bell-law.net"
click at [452, 353] on button "submit" at bounding box center [463, 362] width 22 height 19
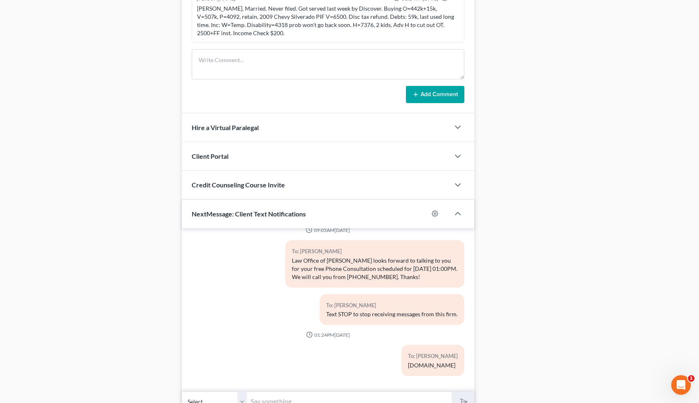
scroll to position [580, 0]
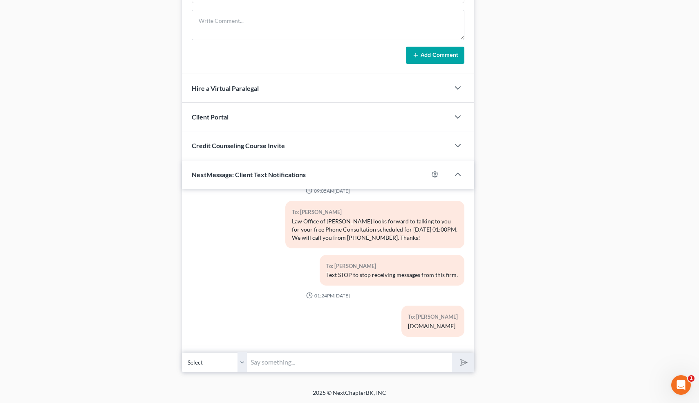
click at [333, 364] on input "text" at bounding box center [349, 362] width 205 height 20
type input "[EMAIL_ADDRESS][DOMAIN_NAME]"
click at [452, 353] on button "submit" at bounding box center [463, 362] width 22 height 19
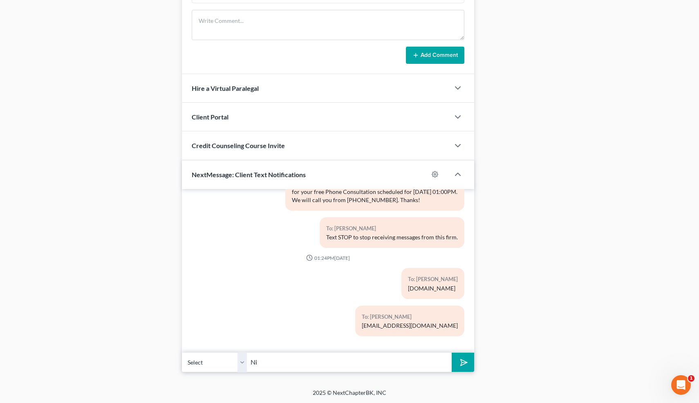
type input "Nice talking to you! Like I said, just reply here if you have any questions or …"
click at [467, 363] on button "submit" at bounding box center [463, 362] width 22 height 19
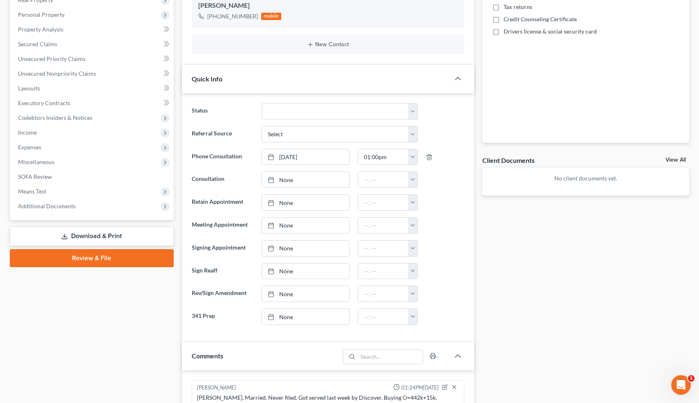
scroll to position [148, 0]
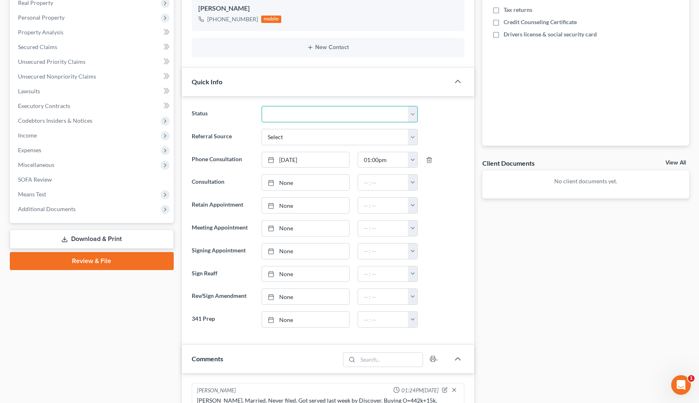
click at [315, 115] on select "Cancelled/Refund Closed Consultation Declined Discharged Filed Income Check In …" at bounding box center [340, 114] width 156 height 16
select select "10"
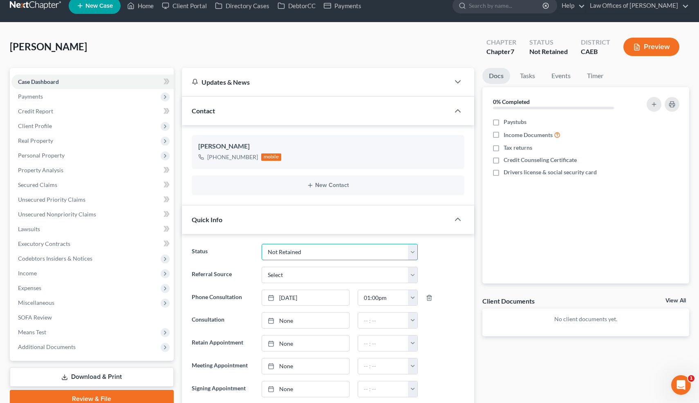
scroll to position [0, 0]
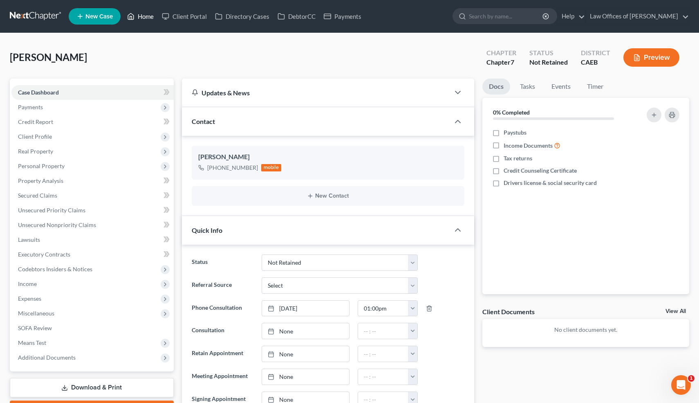
click at [147, 19] on link "Home" at bounding box center [140, 16] width 35 height 15
